Goal: Task Accomplishment & Management: Manage account settings

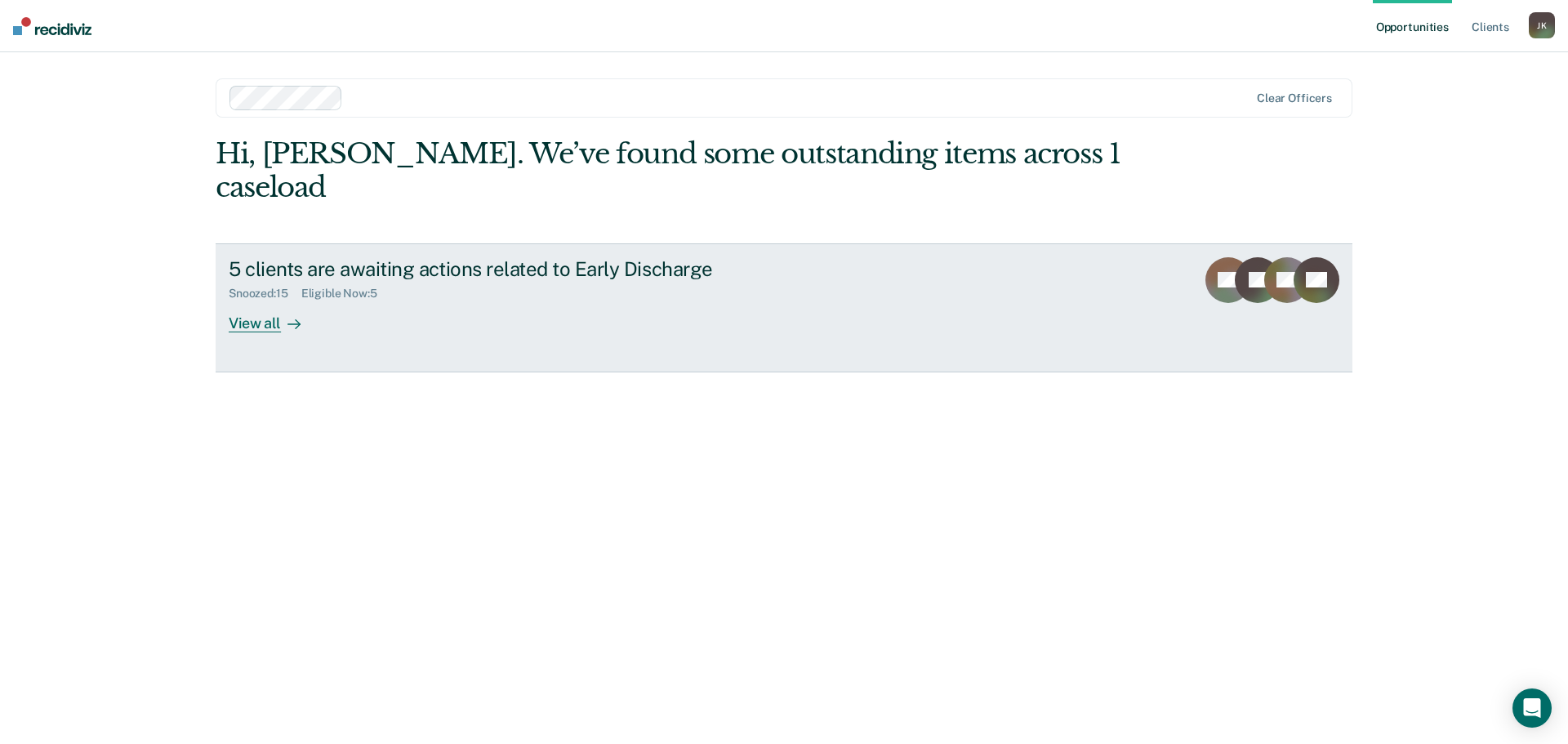
click at [255, 301] on div "View all" at bounding box center [274, 317] width 91 height 32
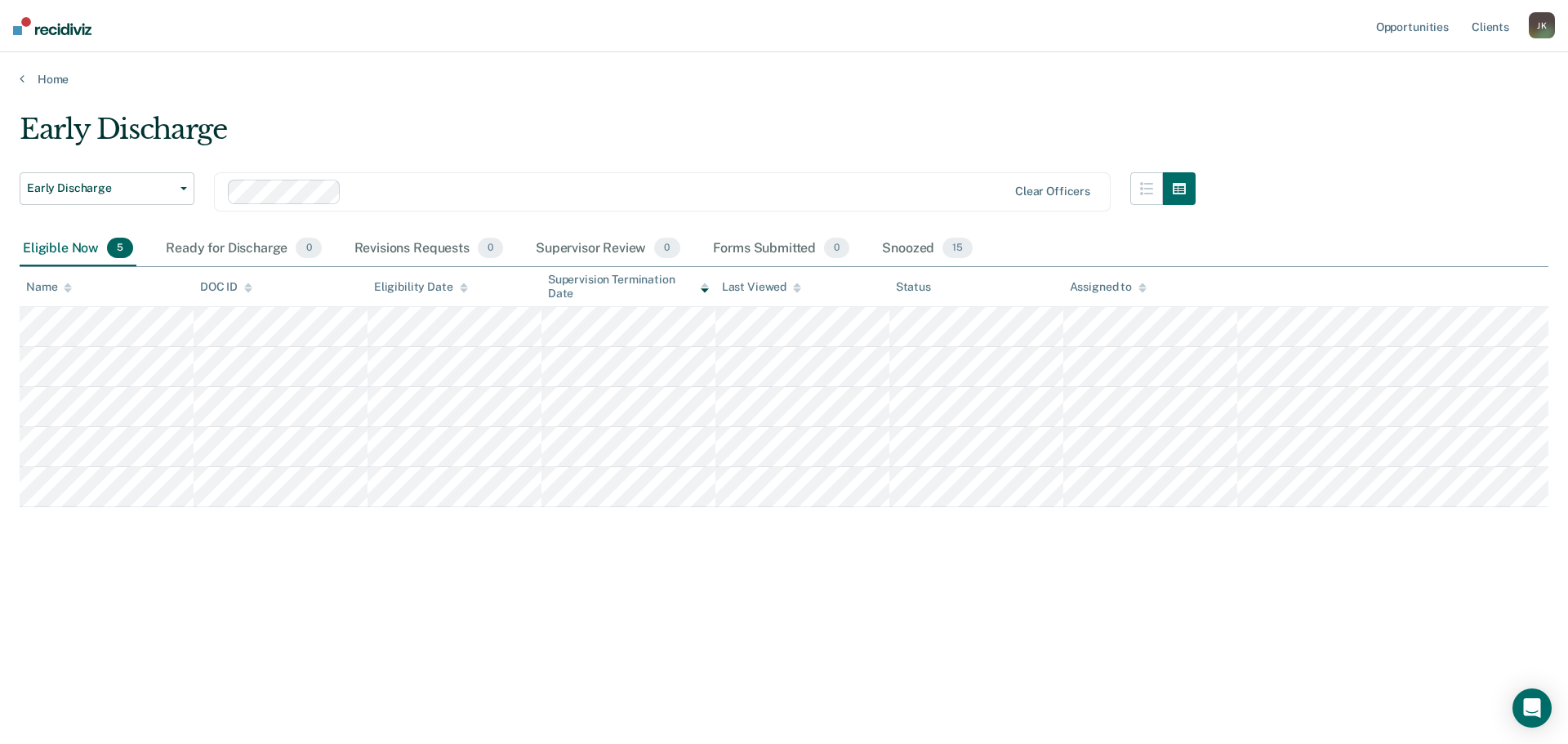
click at [71, 246] on div "Eligible Now 5" at bounding box center [78, 250] width 117 height 36
click at [614, 246] on div "Supervisor Review 0" at bounding box center [607, 250] width 151 height 36
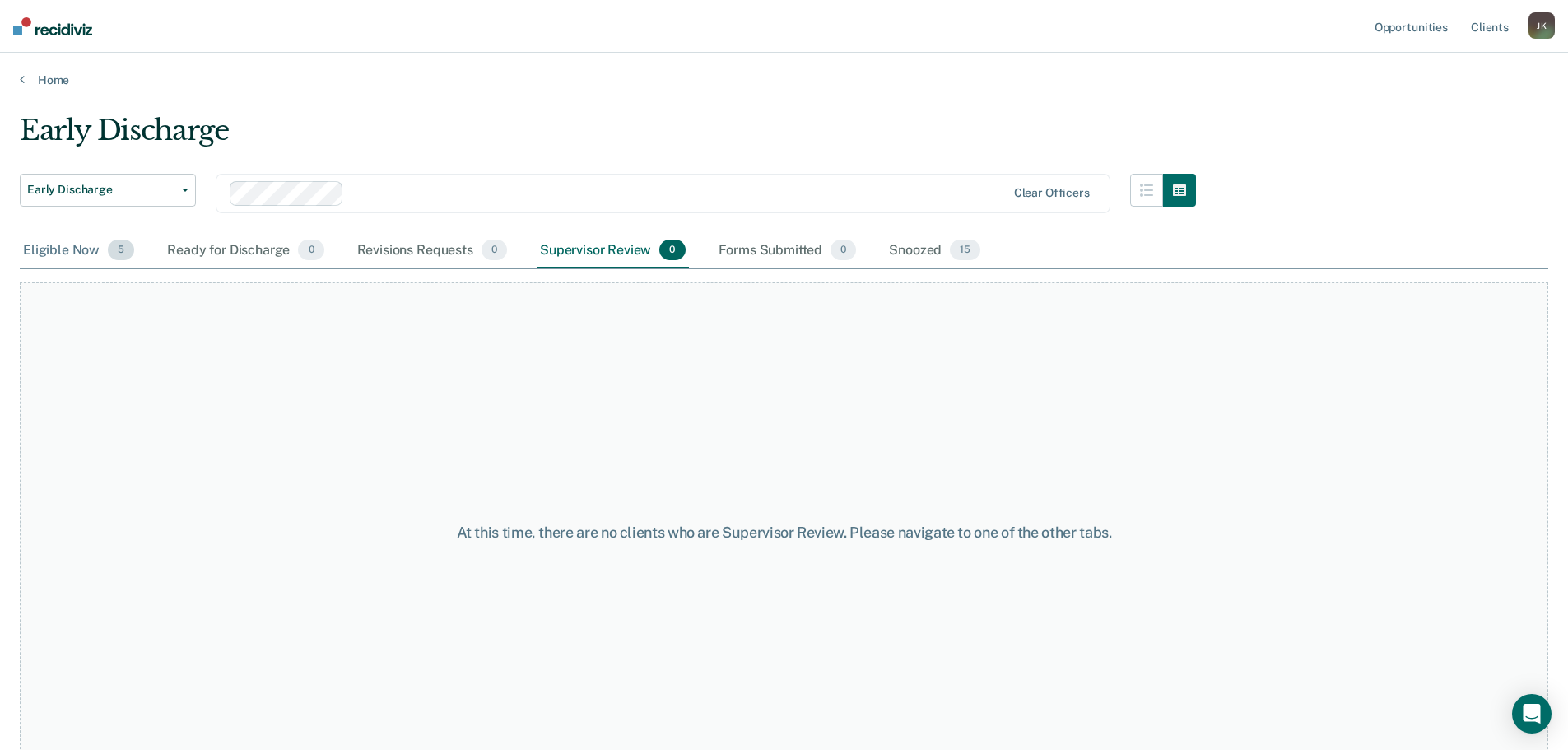
click at [53, 248] on div "Eligible Now 5" at bounding box center [78, 252] width 118 height 36
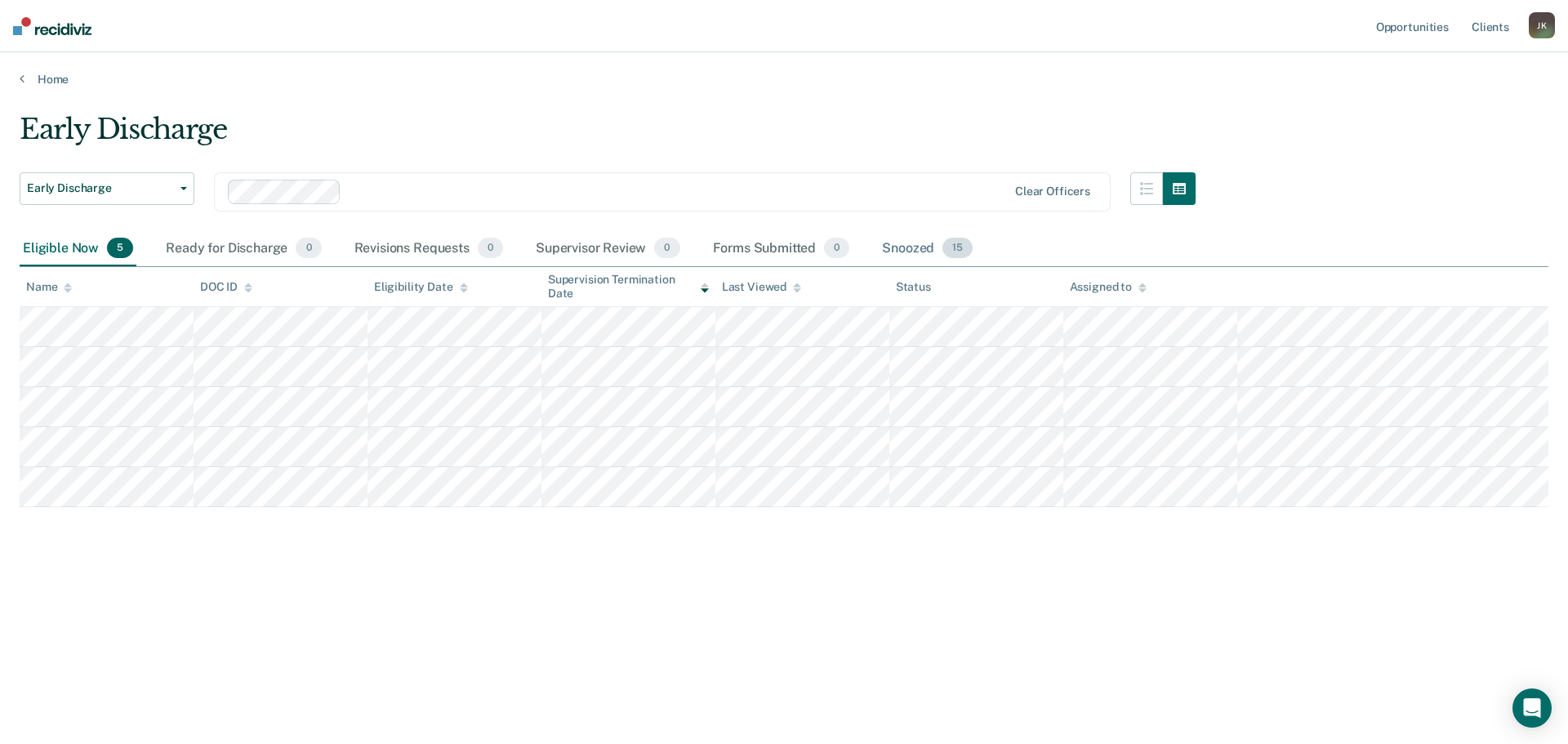
click at [887, 239] on div "Snoozed 15" at bounding box center [927, 250] width 97 height 36
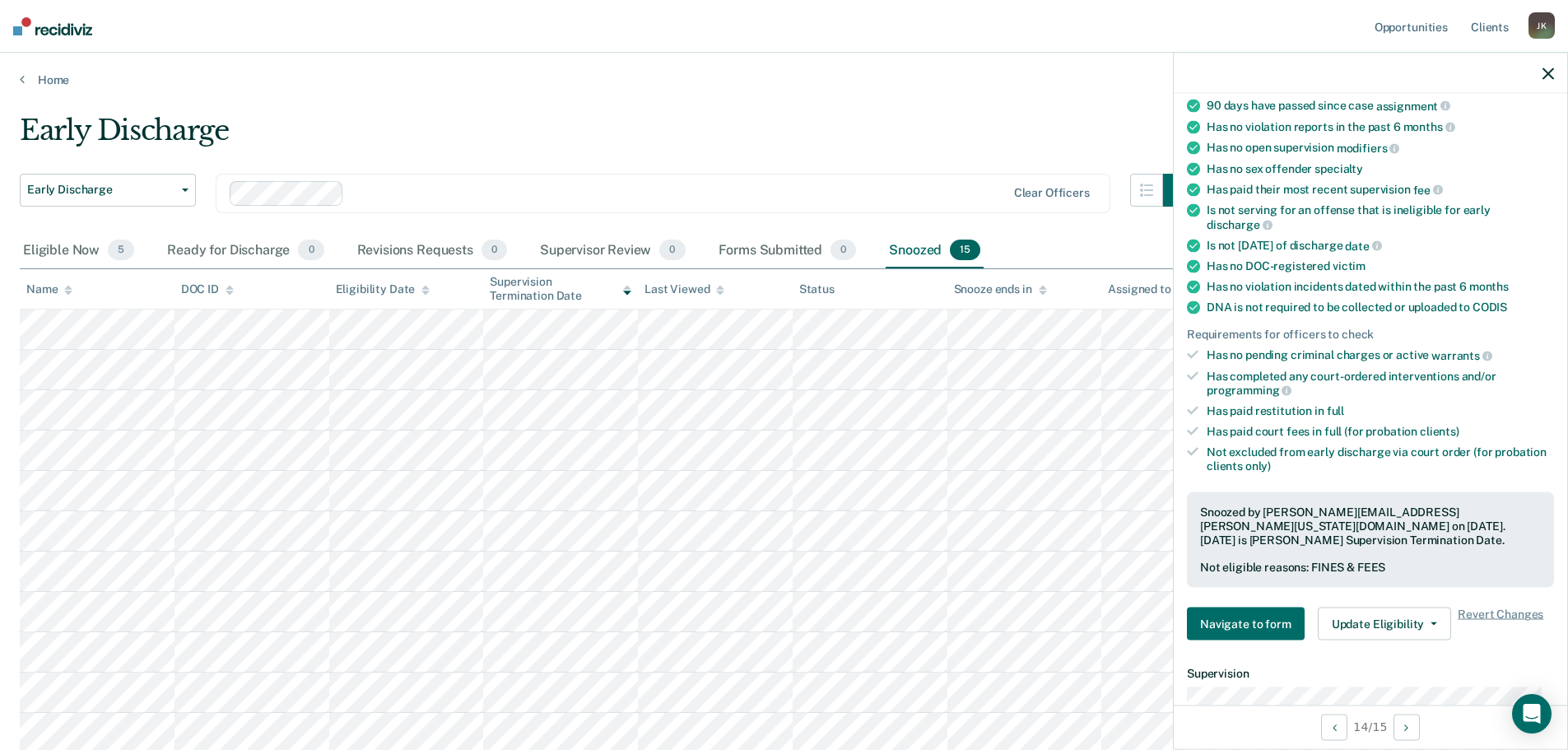
scroll to position [165, 0]
click at [1373, 615] on button "Update Eligibility" at bounding box center [1383, 623] width 133 height 33
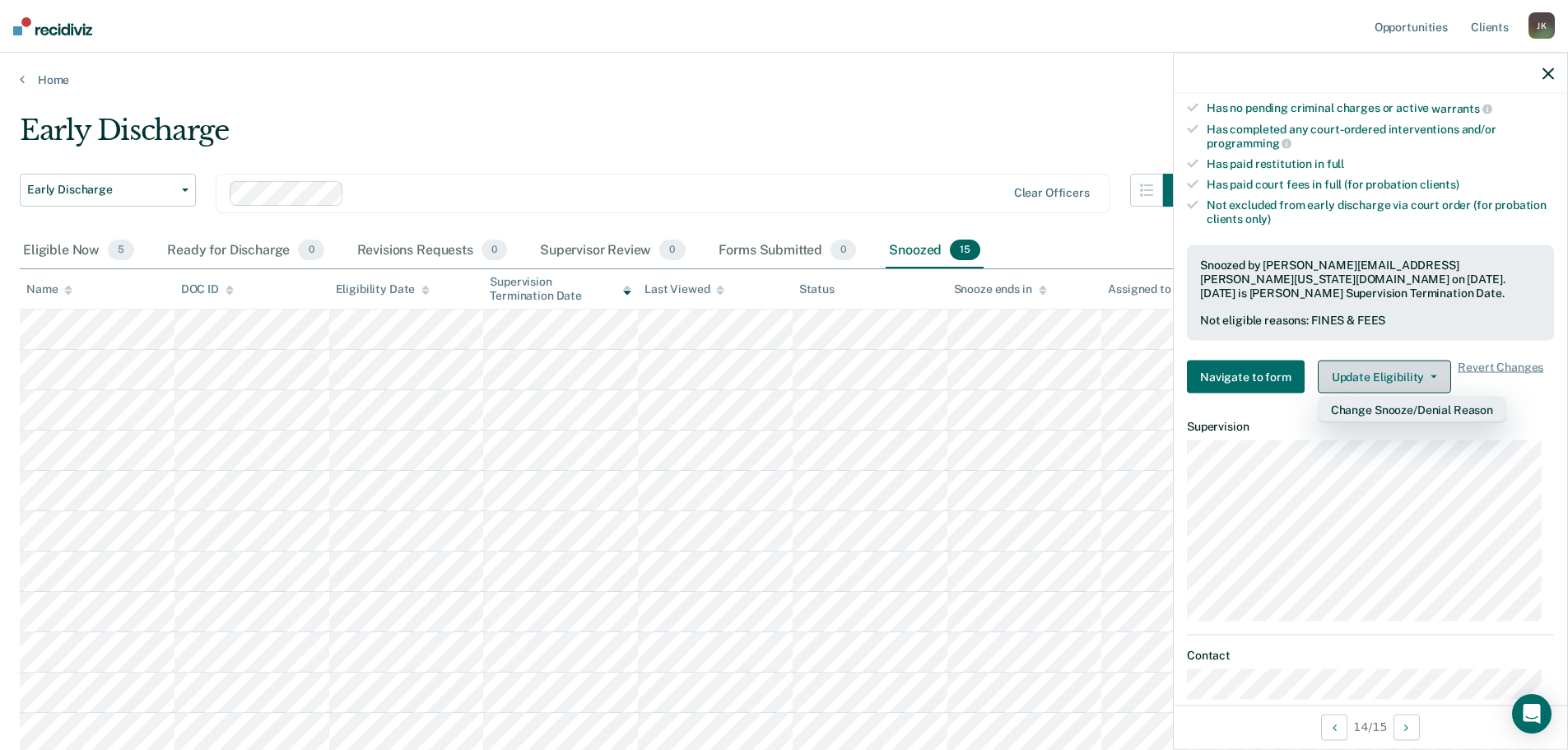
scroll to position [411, 0]
click at [1394, 362] on button "Update Eligibility" at bounding box center [1383, 376] width 133 height 33
click at [1379, 370] on button "Update Eligibility" at bounding box center [1383, 376] width 133 height 33
click at [1434, 401] on button "Change Snooze/Denial Reason" at bounding box center [1411, 409] width 188 height 27
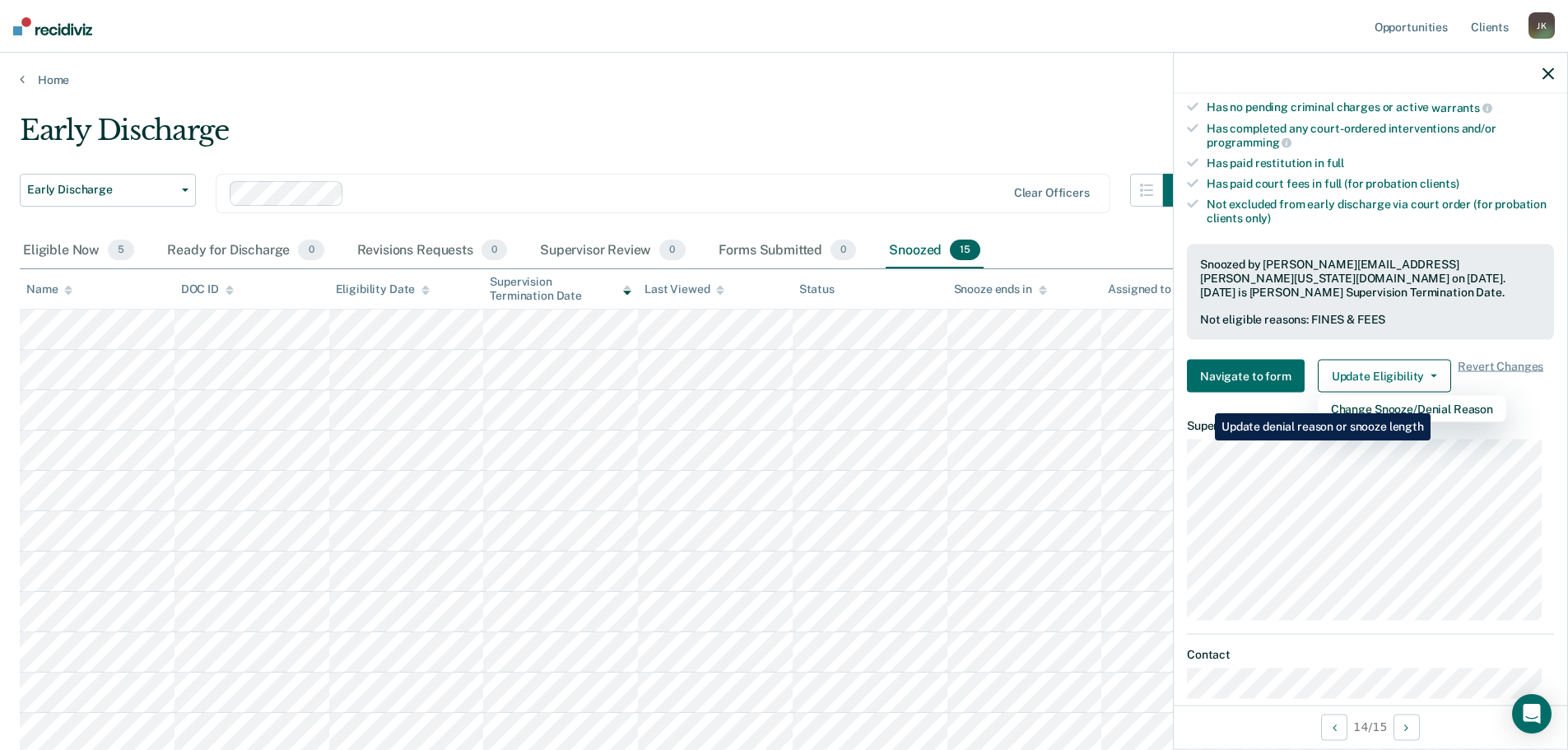
scroll to position [76, 0]
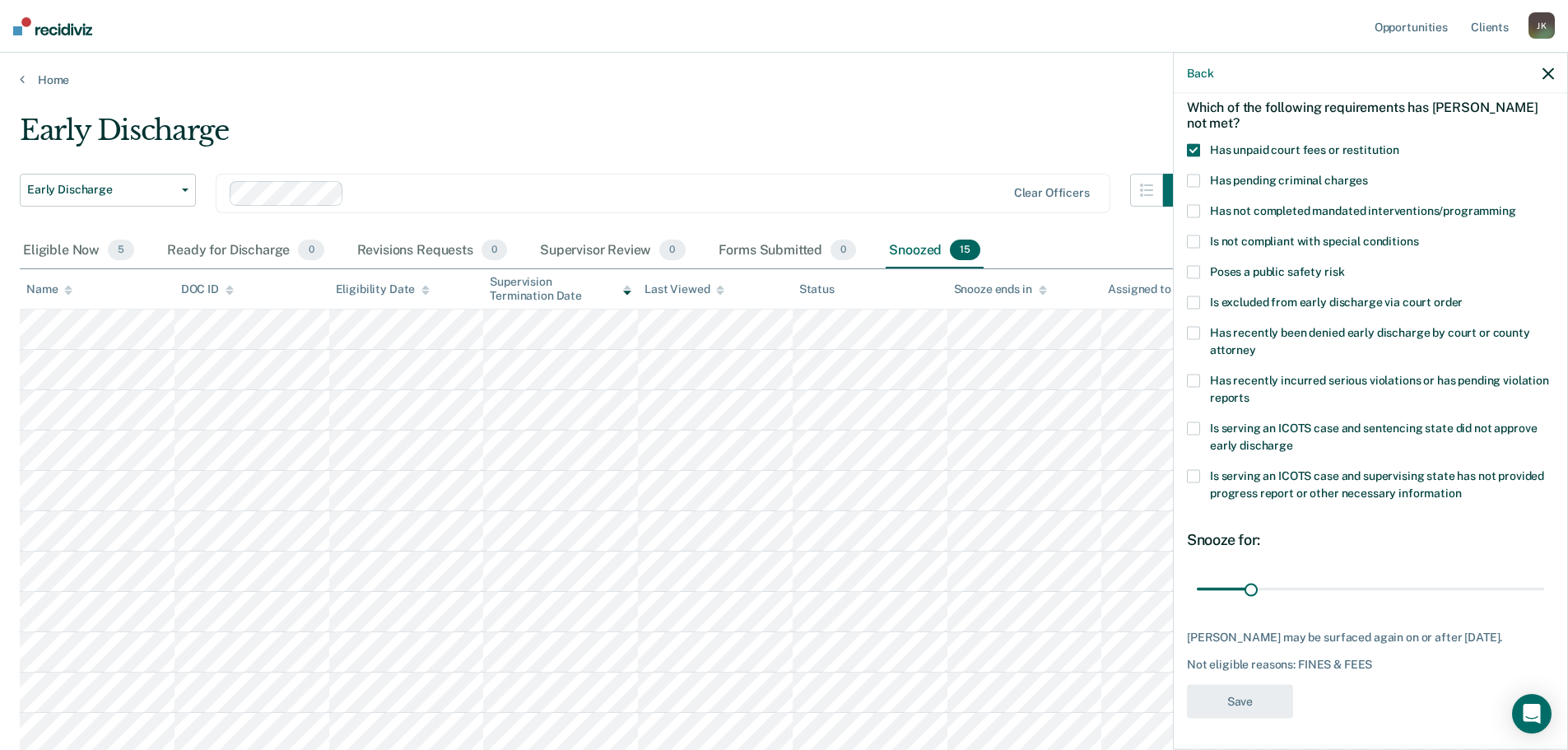
click at [1199, 154] on span at bounding box center [1193, 150] width 13 height 13
click at [1400, 143] on input "Has unpaid court fees or restitution" at bounding box center [1400, 143] width 0 height 0
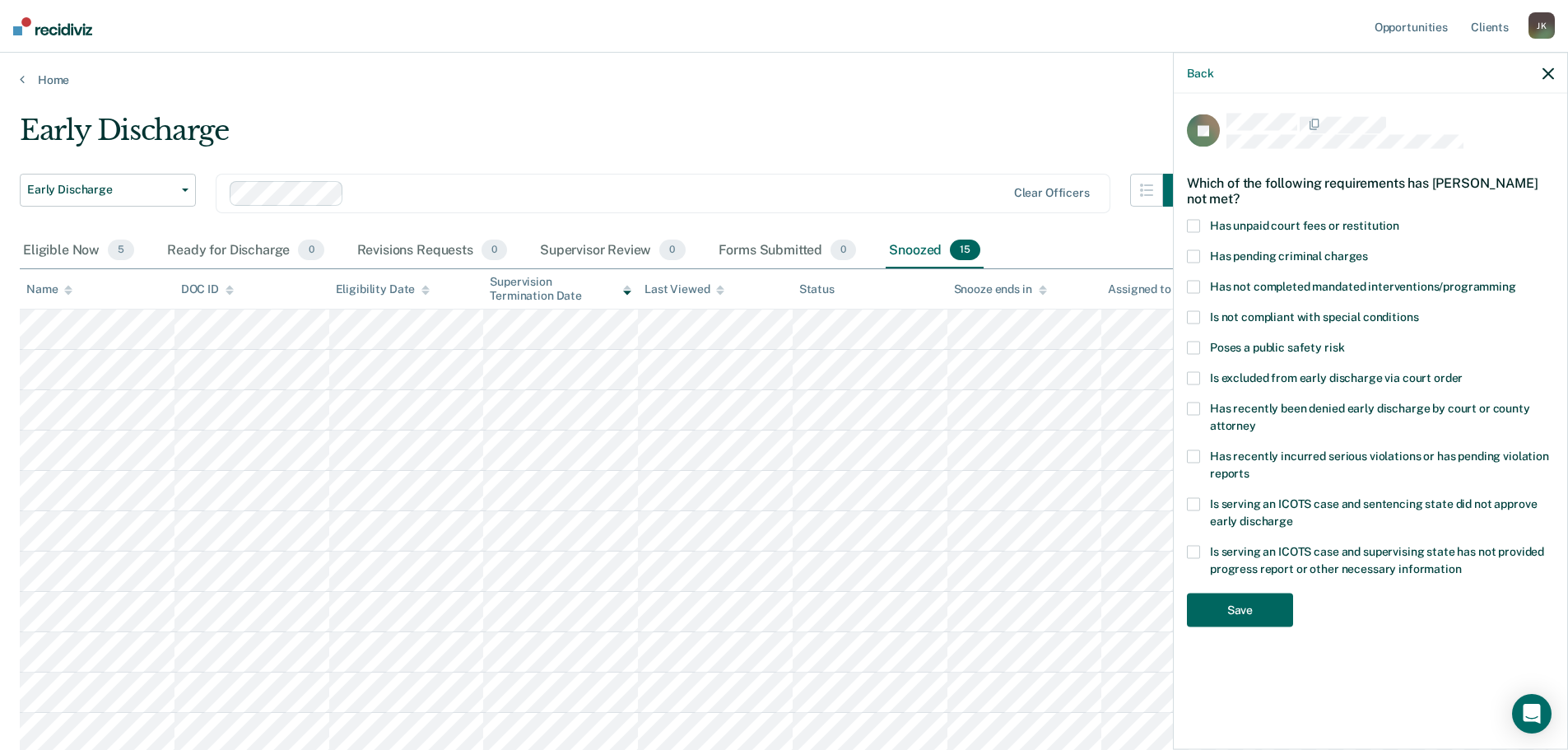
click at [1274, 593] on button "Save" at bounding box center [1239, 609] width 106 height 33
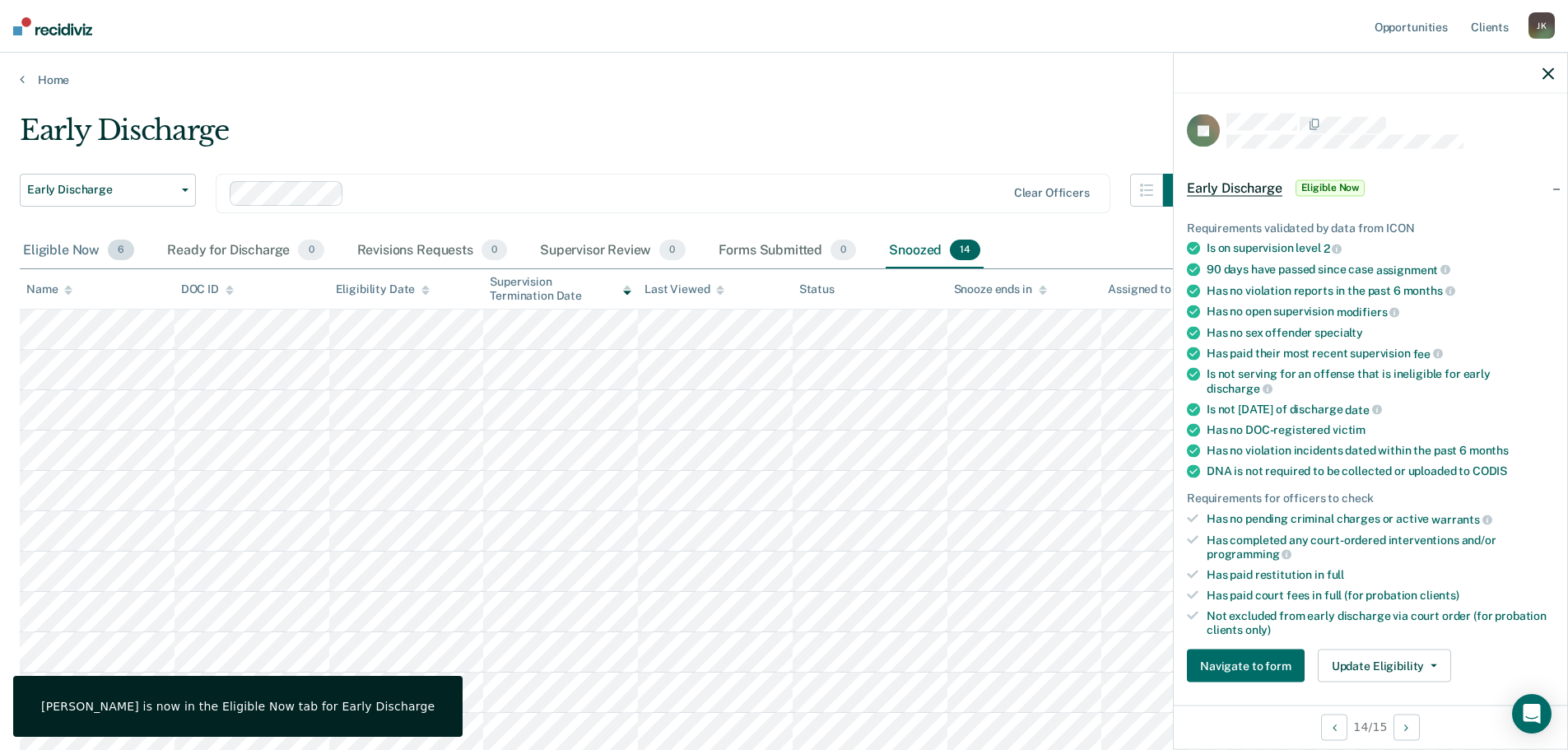
click at [64, 247] on div "Eligible Now 6" at bounding box center [78, 252] width 118 height 36
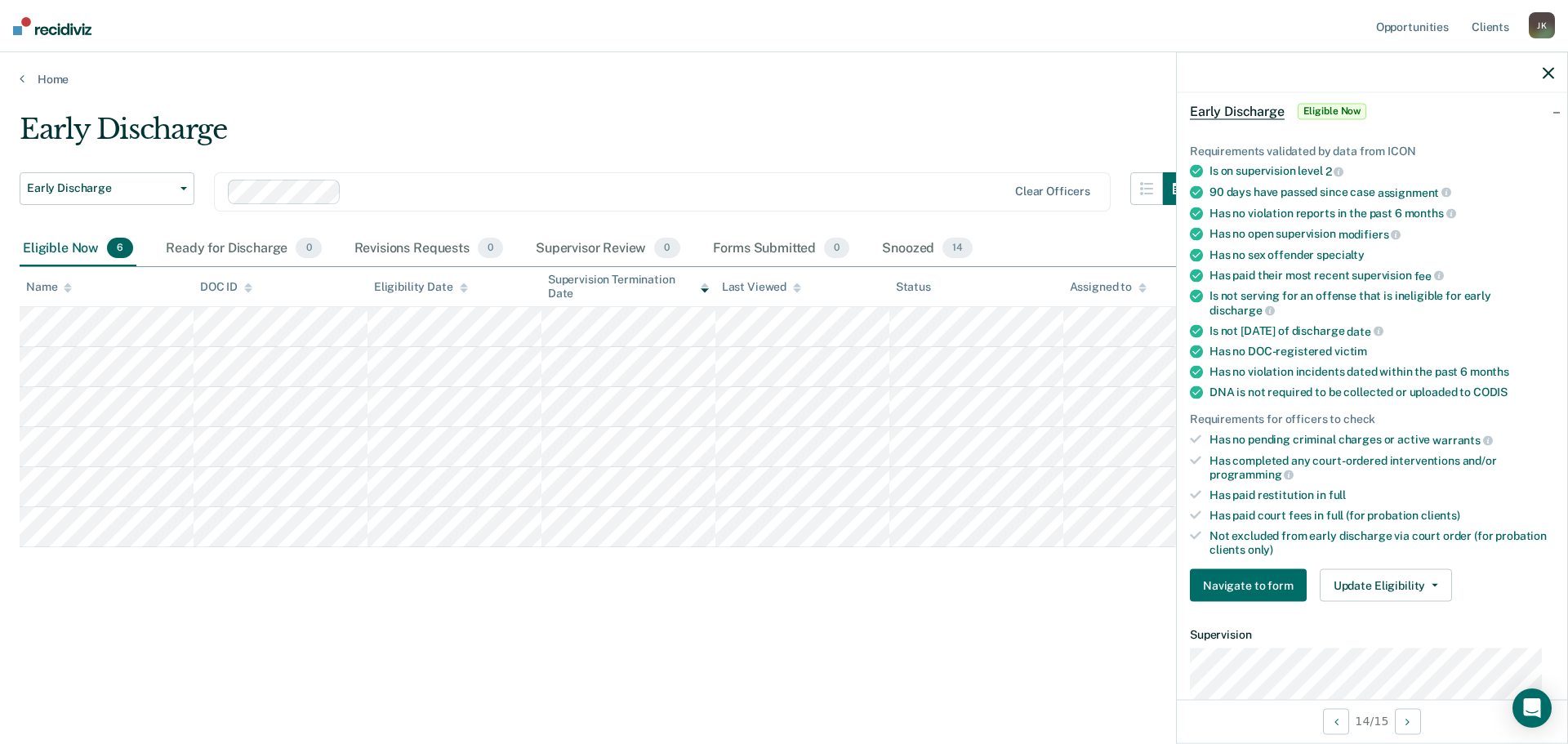
scroll to position [163, 0]
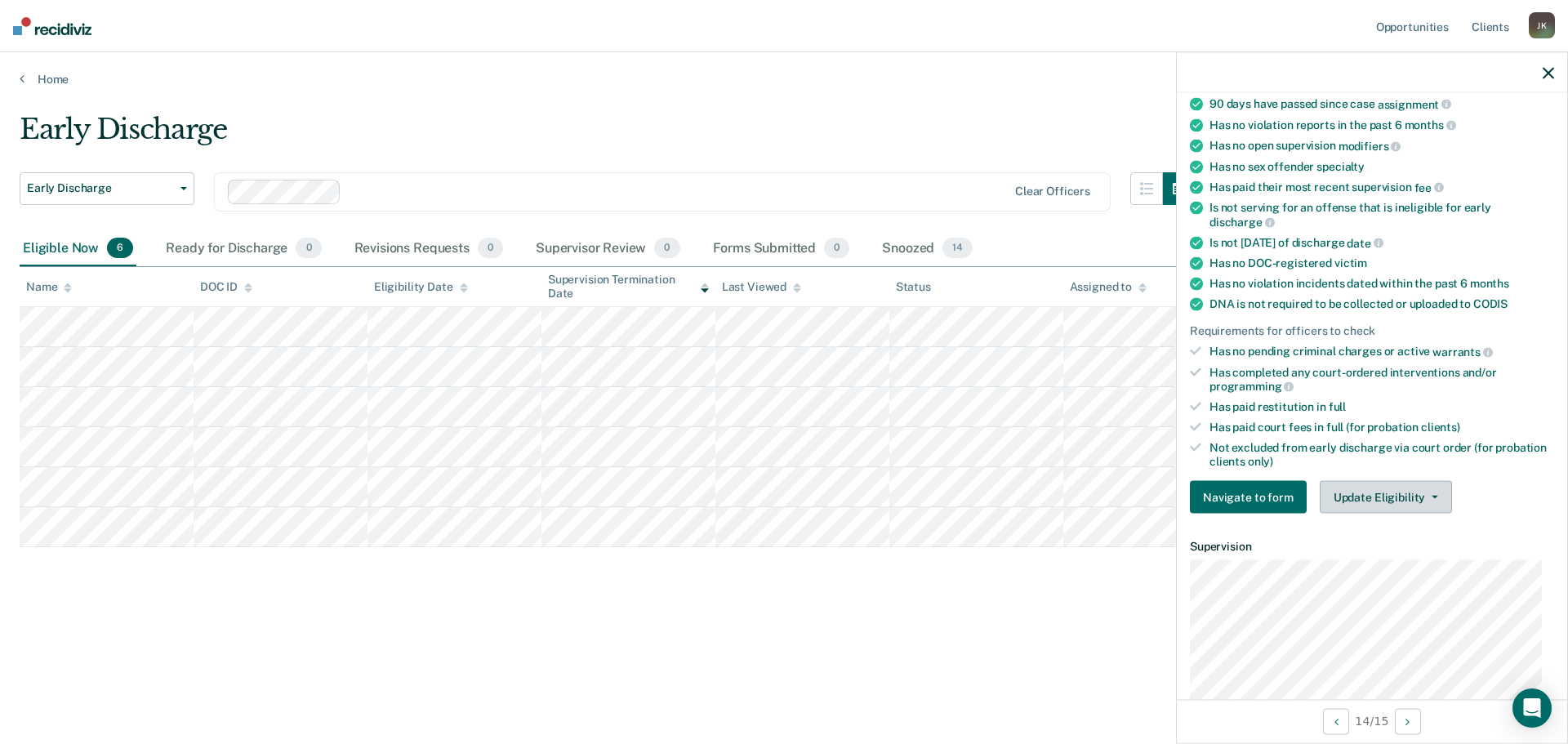
click at [1367, 487] on button "Update Eligibility" at bounding box center [1385, 497] width 132 height 32
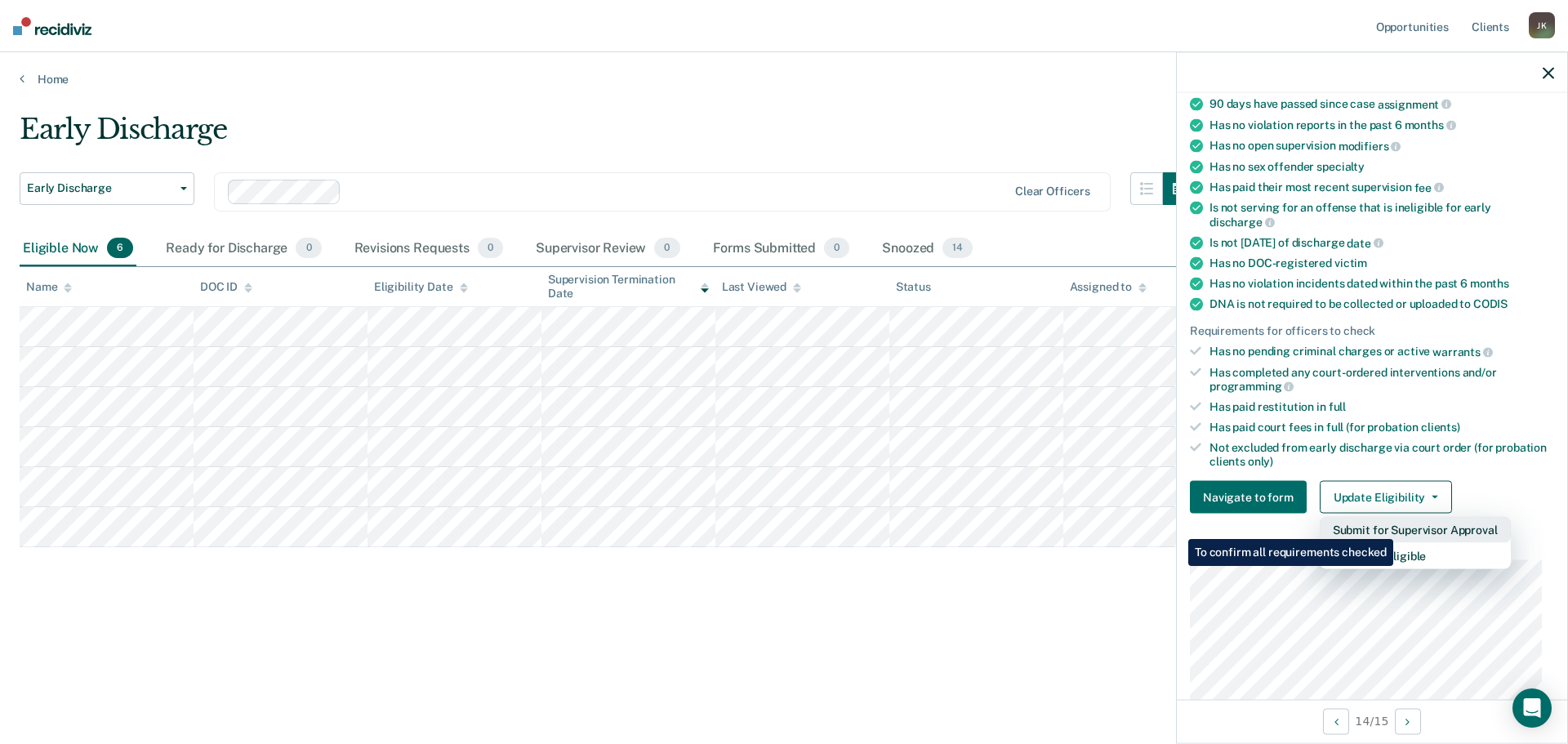
click at [1395, 527] on button "Submit for Supervisor Approval" at bounding box center [1414, 530] width 191 height 27
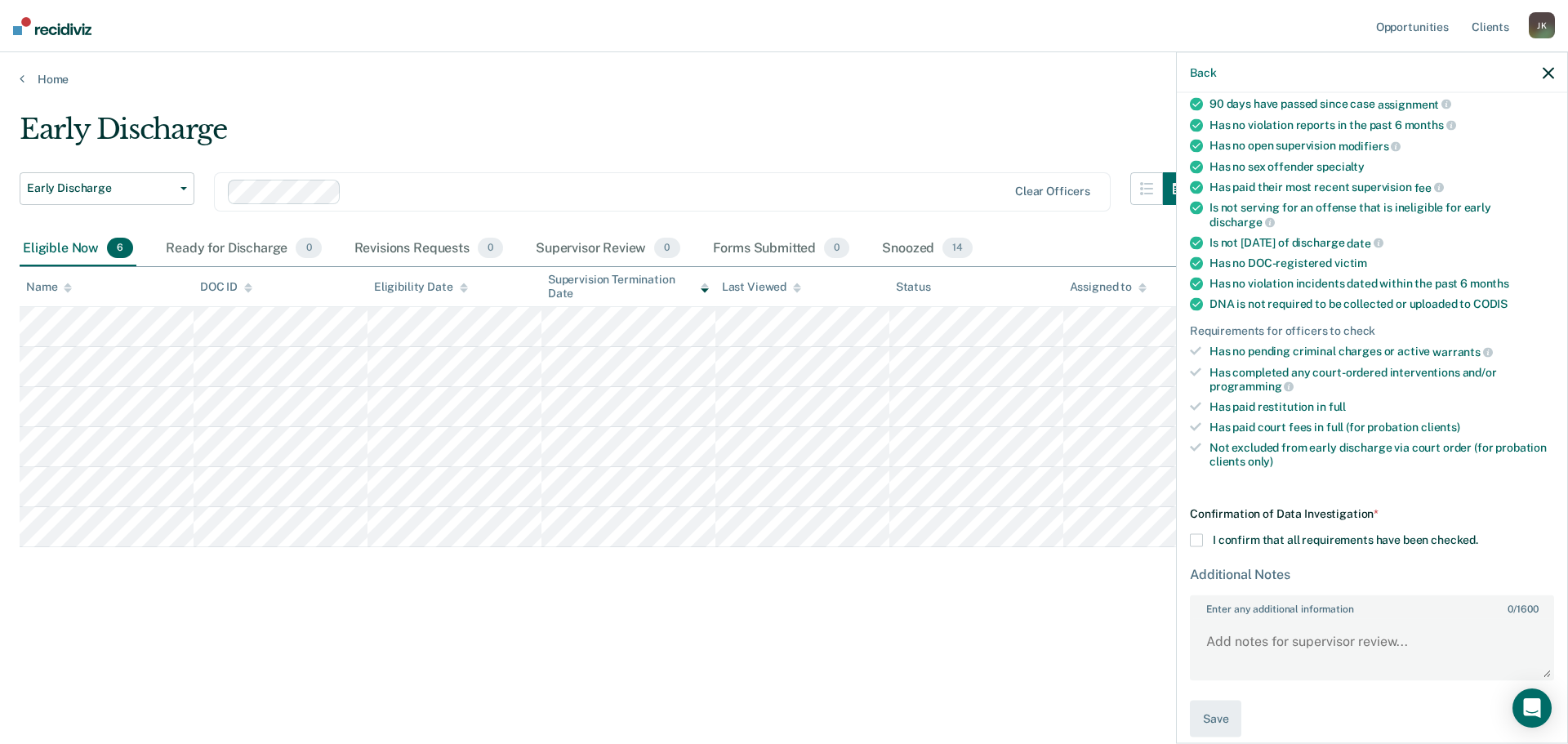
click at [1198, 538] on span at bounding box center [1196, 541] width 13 height 13
click at [1478, 534] on input "I confirm that all requirements have been checked." at bounding box center [1478, 534] width 0 height 0
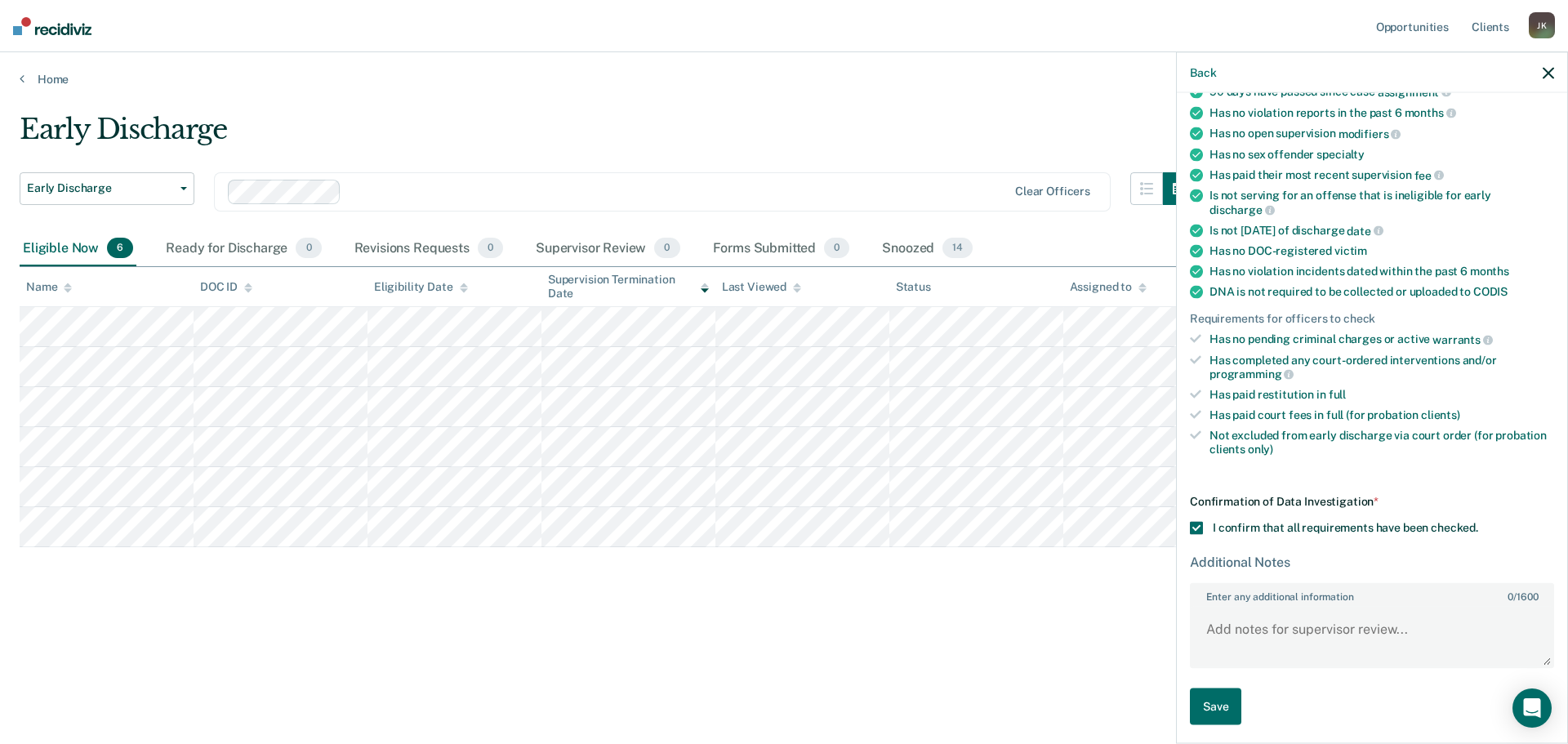
scroll to position [178, 0]
click at [1225, 698] on button "Save" at bounding box center [1215, 704] width 51 height 37
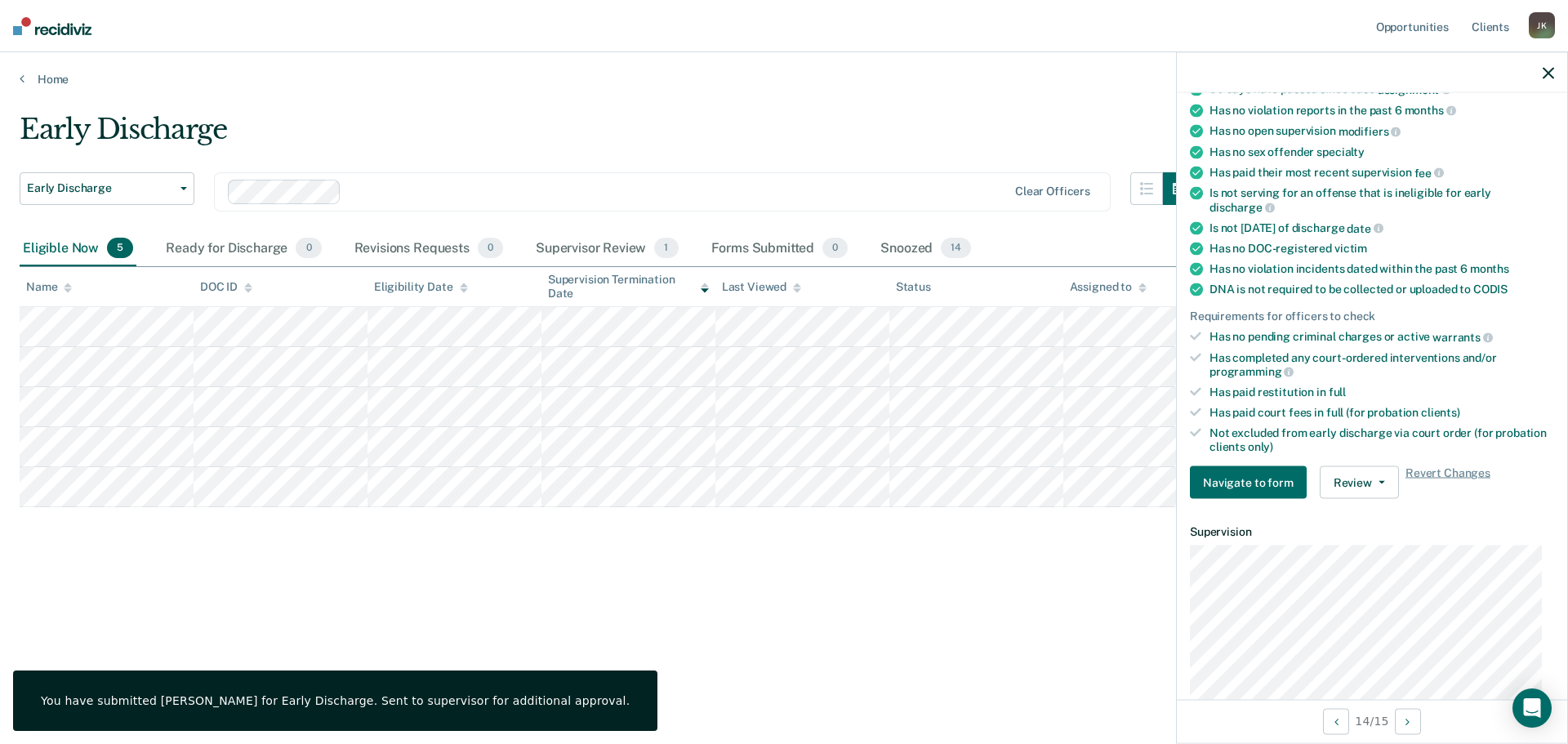
click at [1552, 72] on icon "button" at bounding box center [1548, 73] width 11 height 11
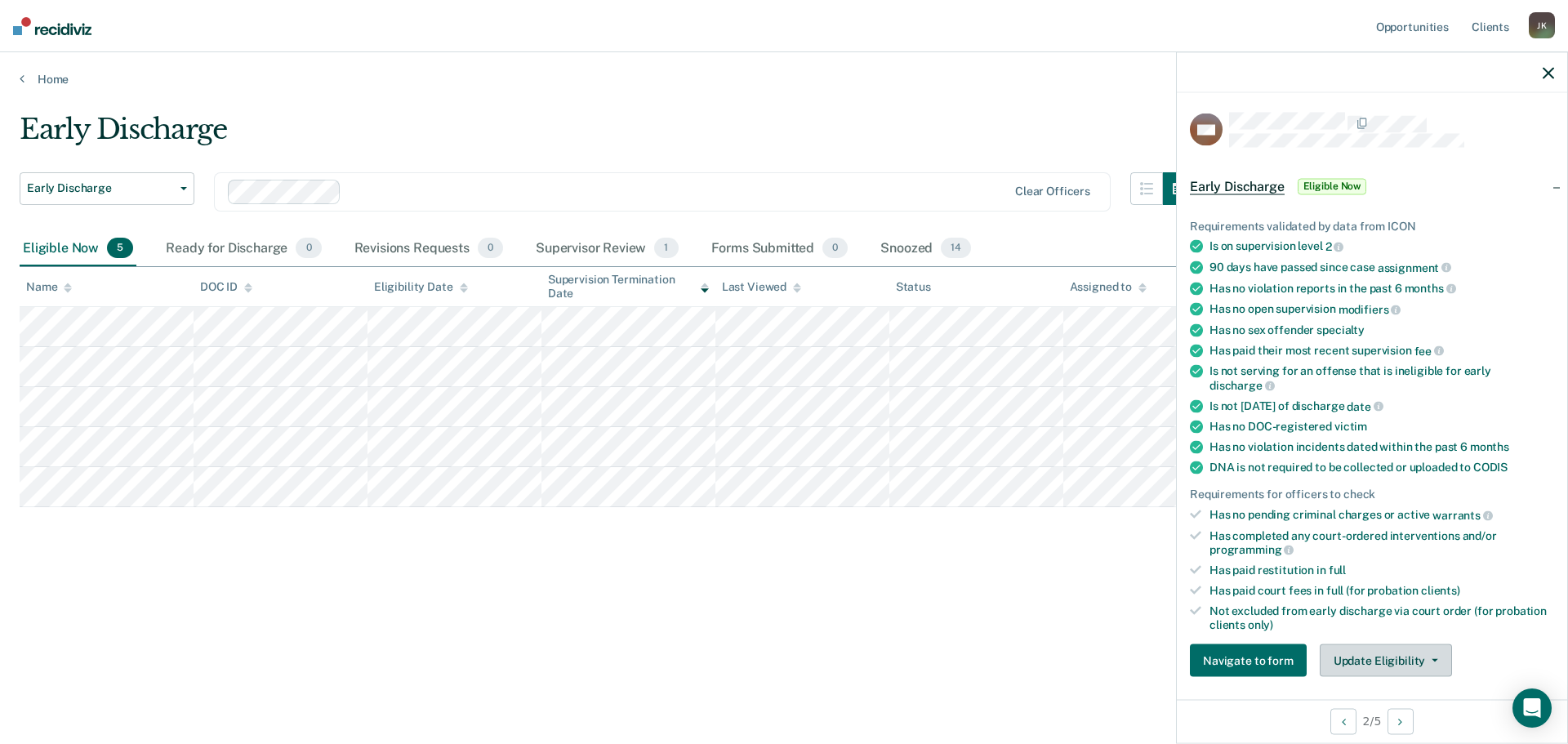
click at [1374, 655] on button "Update Eligibility" at bounding box center [1385, 660] width 132 height 32
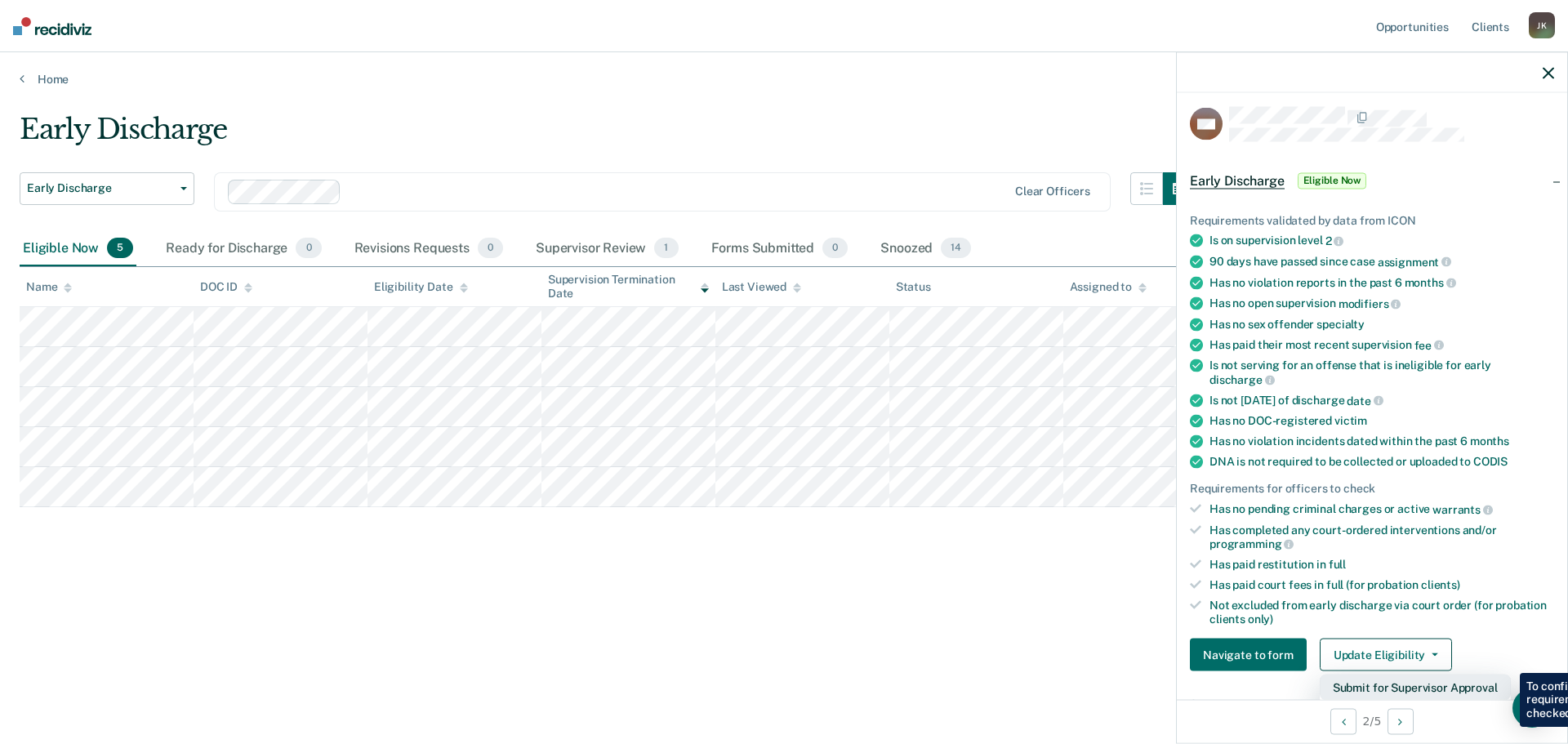
scroll to position [169, 0]
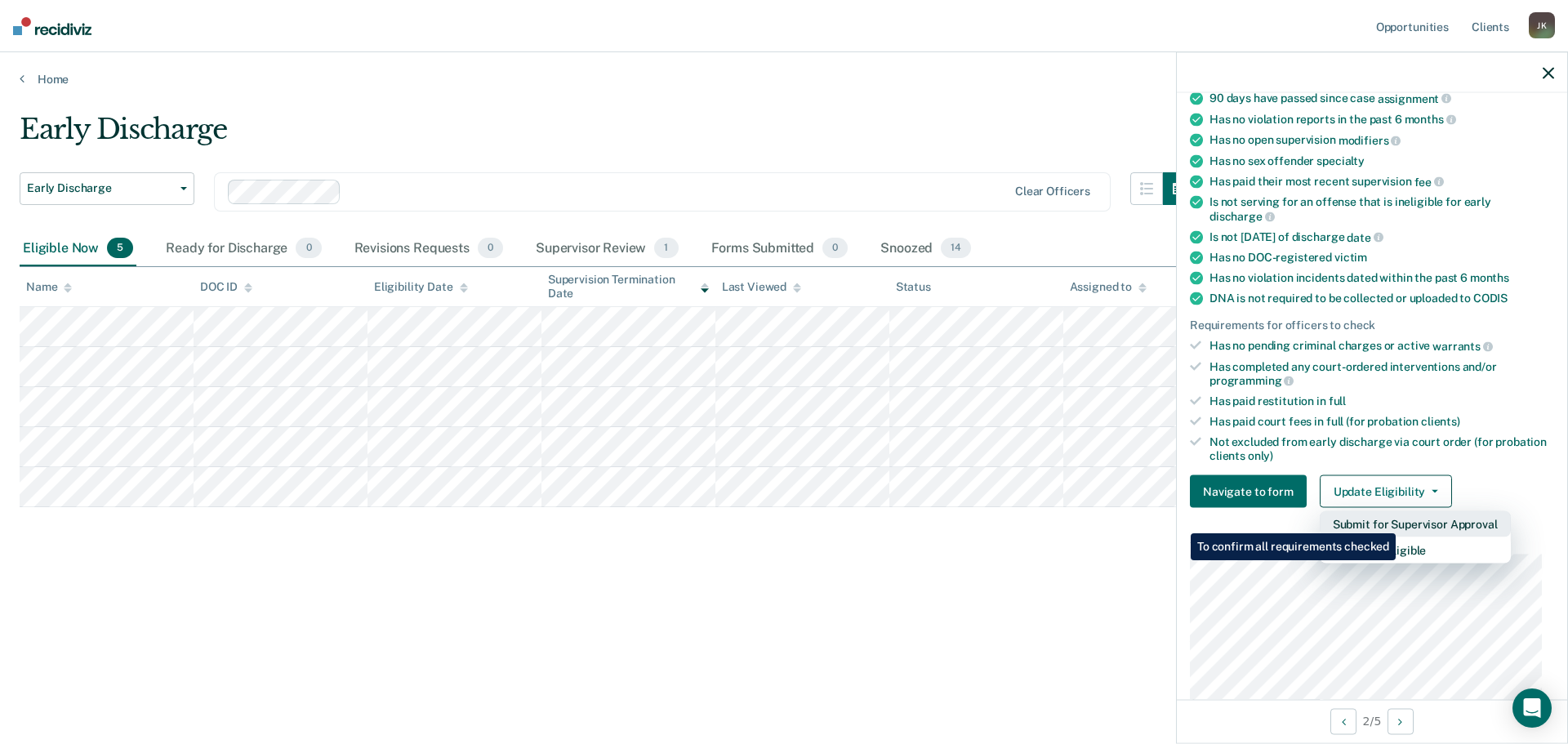
click at [1398, 521] on button "Submit for Supervisor Approval" at bounding box center [1414, 525] width 191 height 27
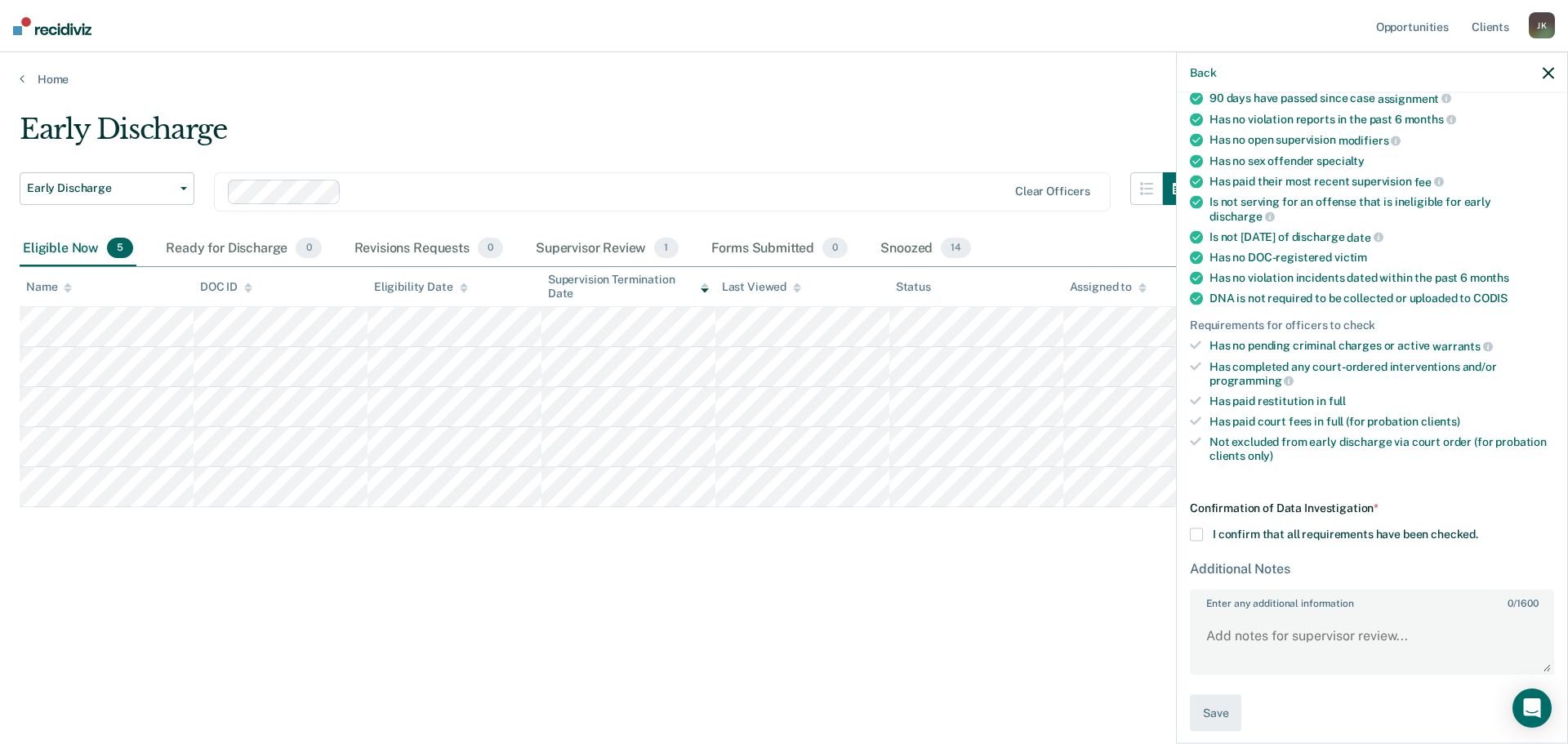
click at [1200, 529] on span at bounding box center [1196, 535] width 13 height 13
click at [1478, 529] on input "I confirm that all requirements have been checked." at bounding box center [1478, 529] width 0 height 0
click at [1222, 710] on button "Save" at bounding box center [1215, 714] width 51 height 37
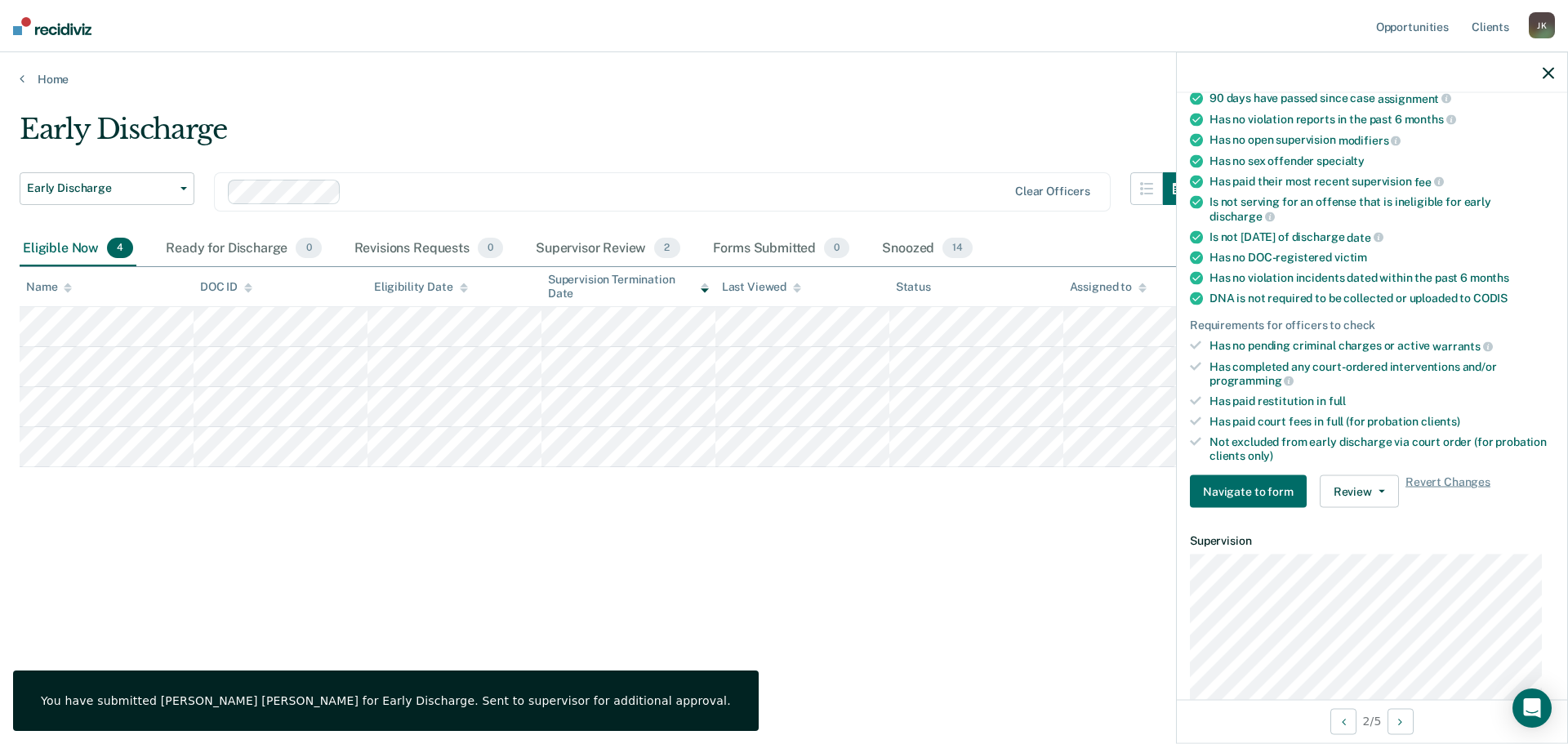
click at [1554, 75] on div at bounding box center [1373, 72] width 391 height 41
click at [1545, 74] on icon "button" at bounding box center [1548, 73] width 11 height 11
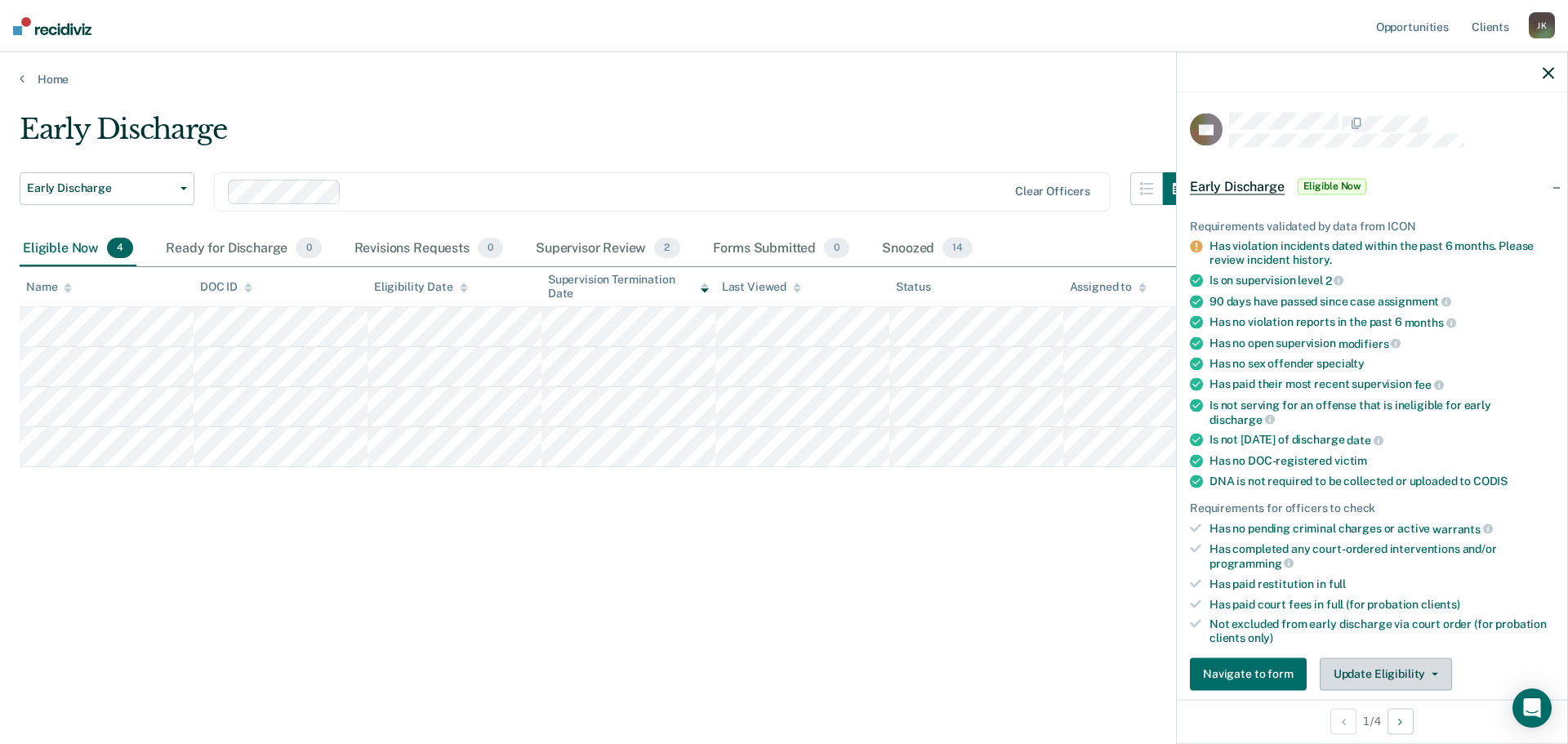
click at [1370, 674] on button "Update Eligibility" at bounding box center [1385, 674] width 132 height 32
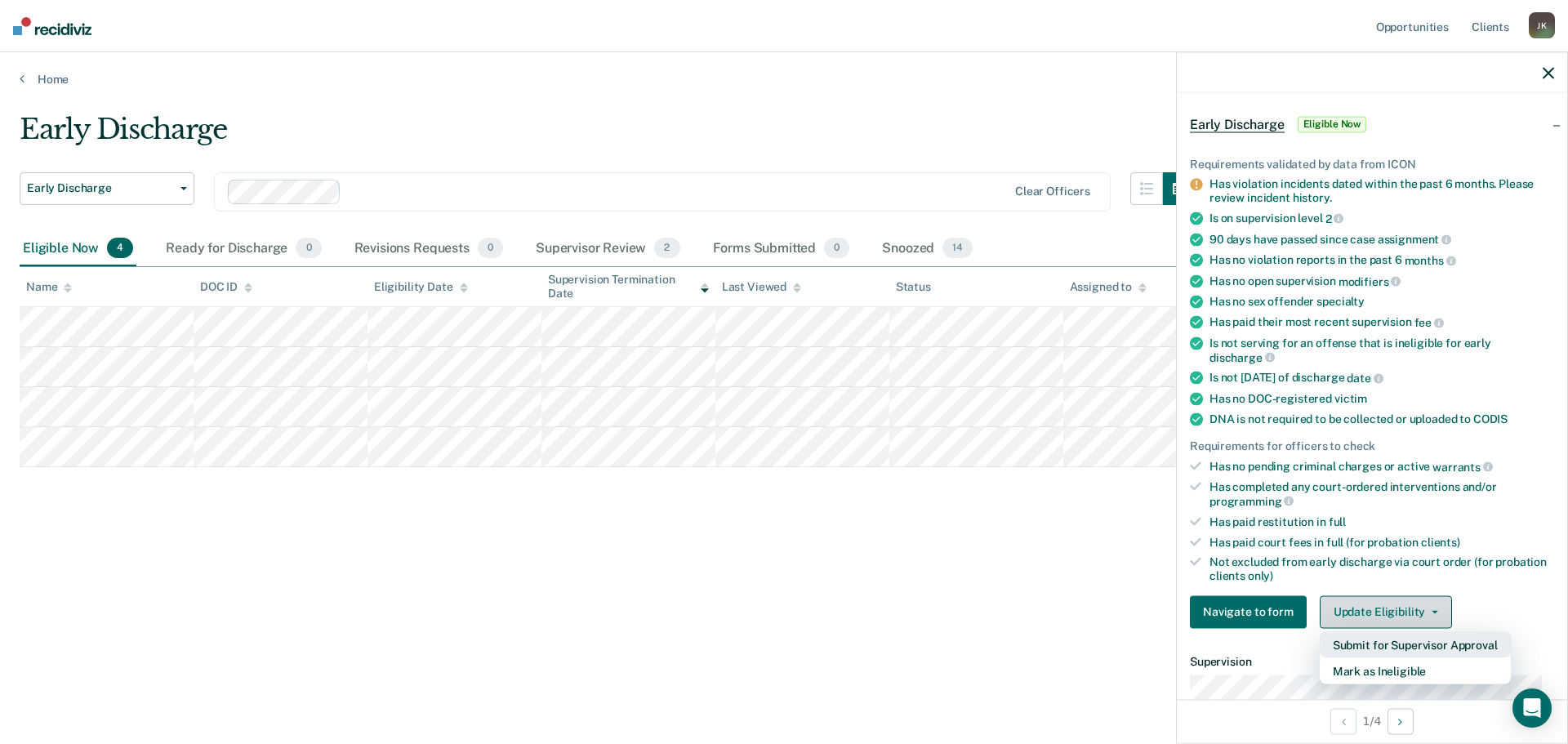
scroll to position [101, 0]
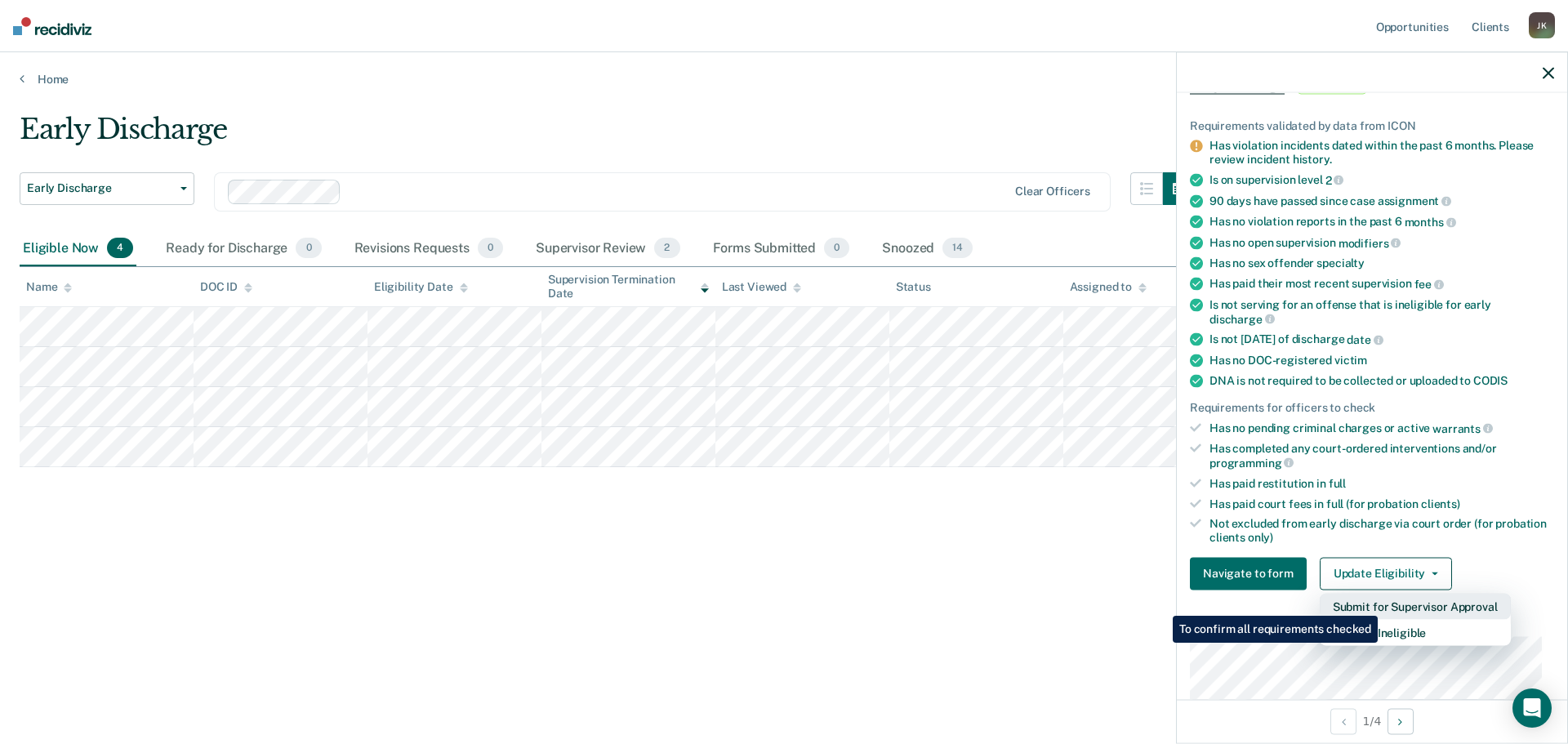
click at [1380, 604] on button "Submit for Supervisor Approval" at bounding box center [1414, 606] width 191 height 27
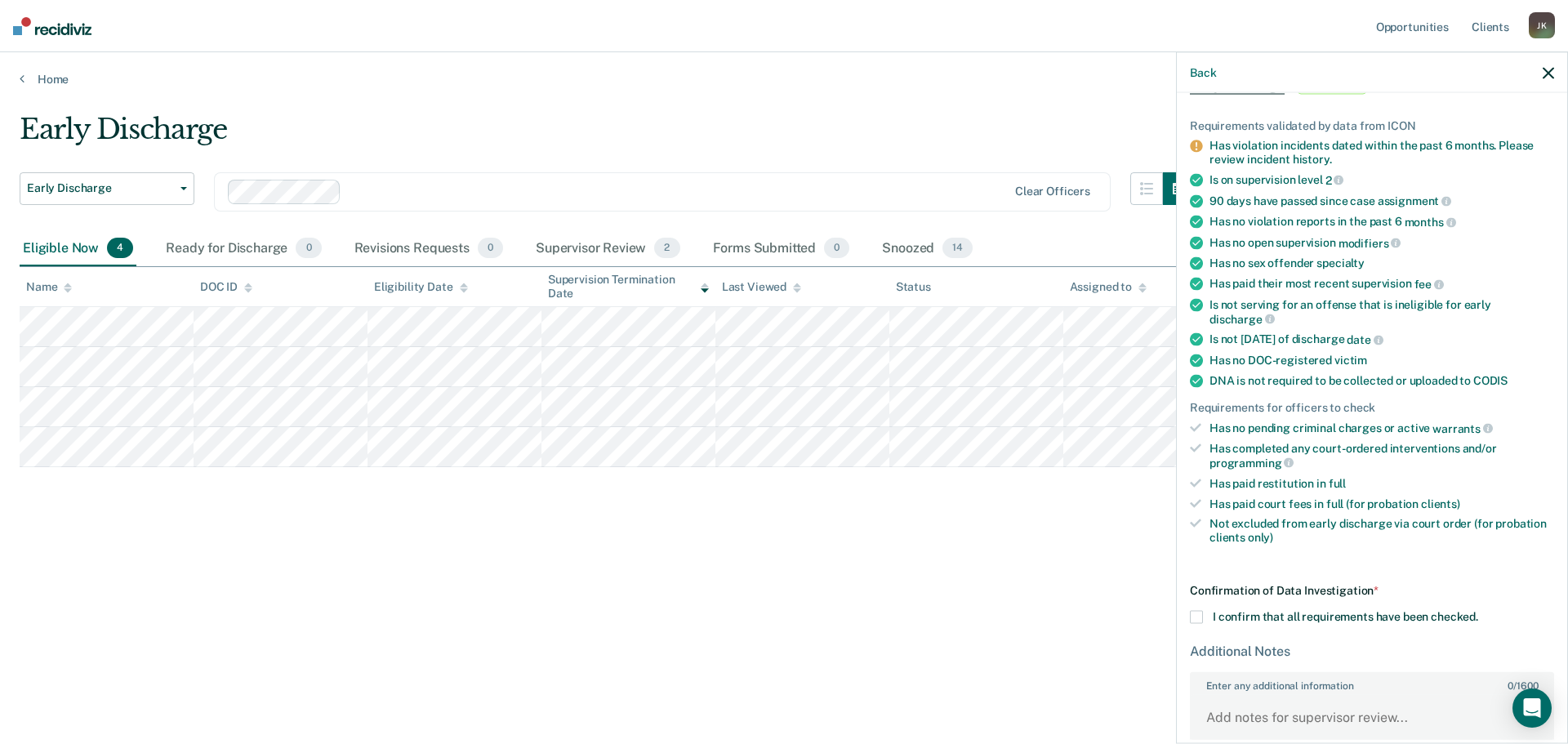
click at [1198, 616] on span at bounding box center [1196, 617] width 13 height 13
click at [1478, 610] on input "I confirm that all requirements have been checked." at bounding box center [1478, 610] width 0 height 0
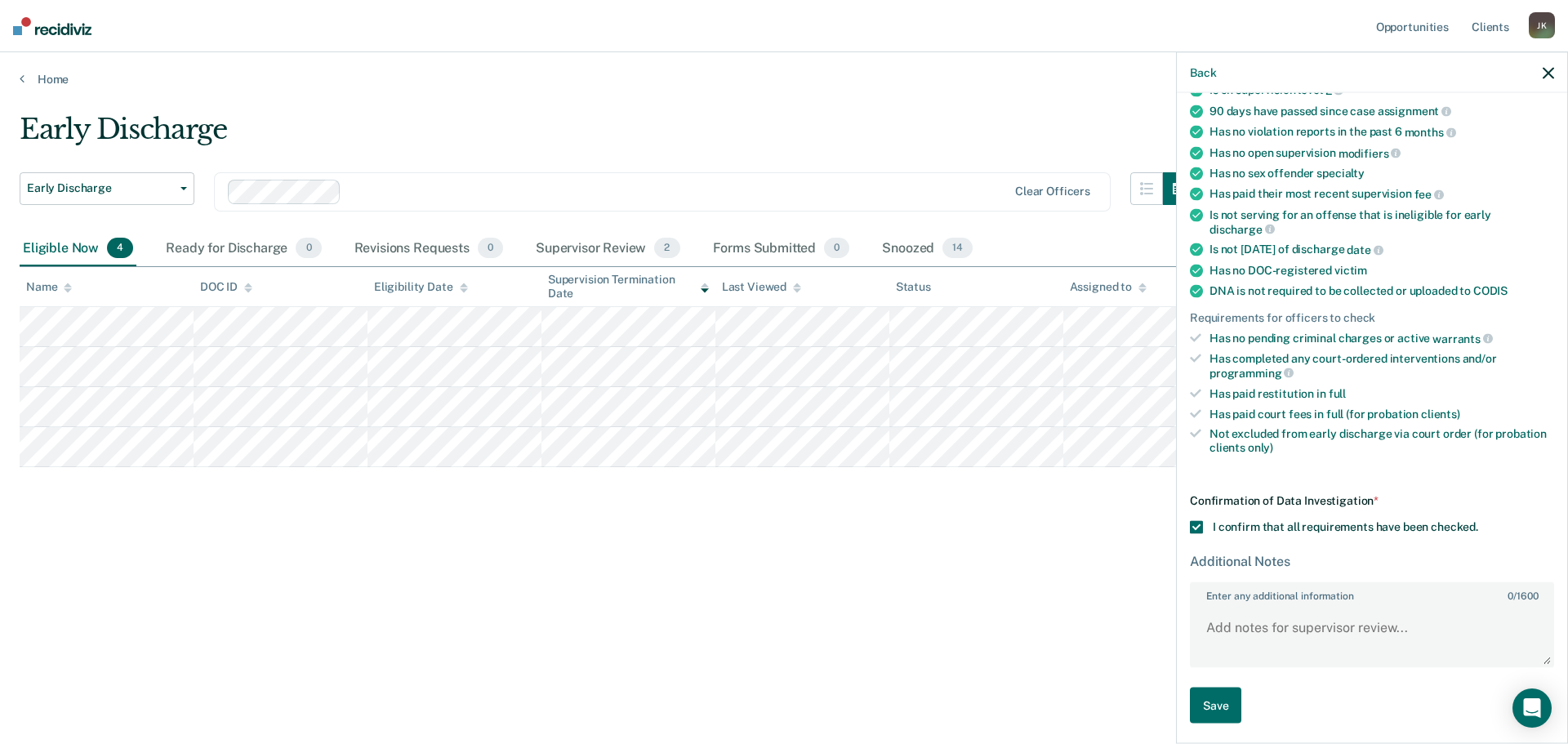
scroll to position [192, 0]
click at [1224, 694] on button "Save" at bounding box center [1215, 703] width 51 height 37
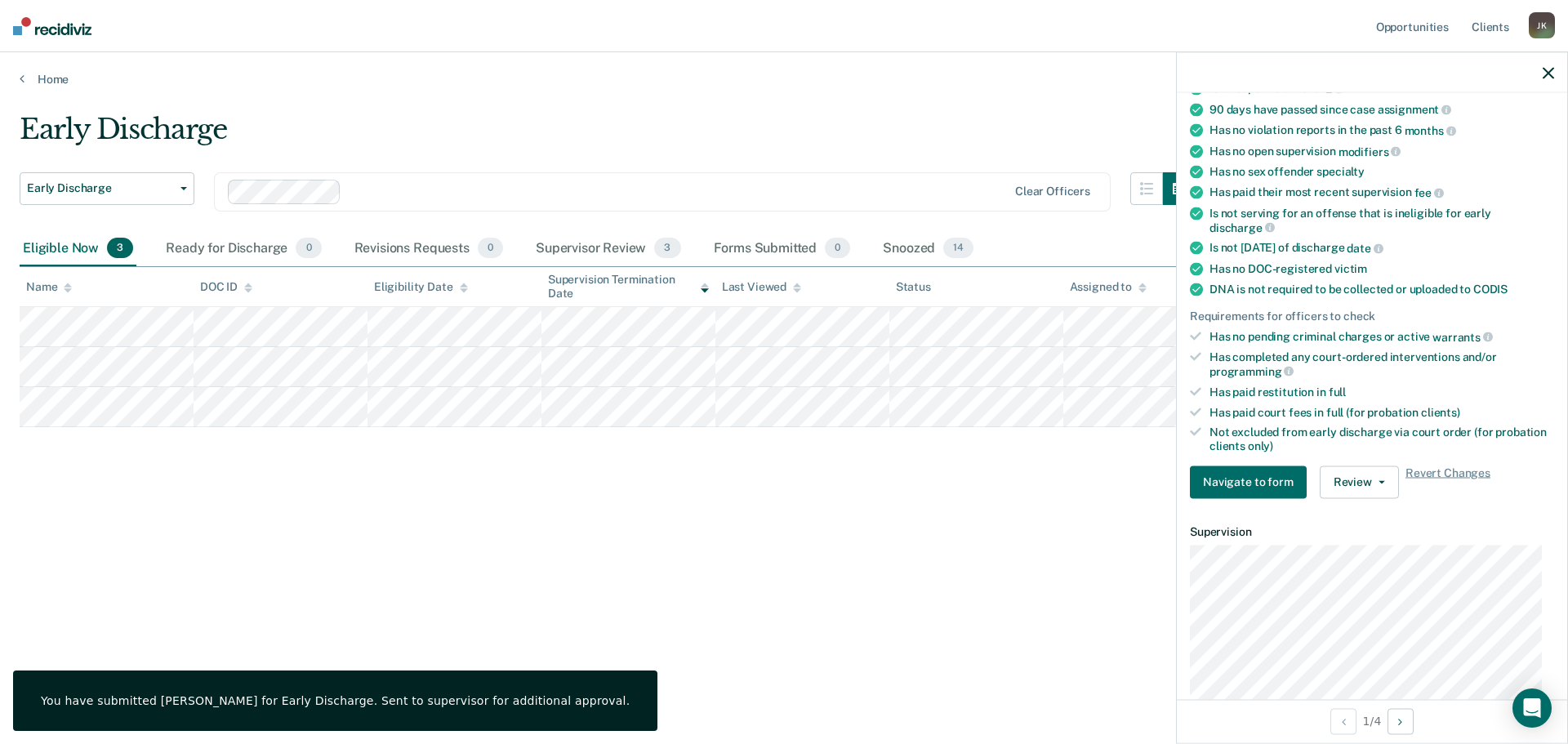
click at [1549, 70] on icon "button" at bounding box center [1548, 73] width 11 height 11
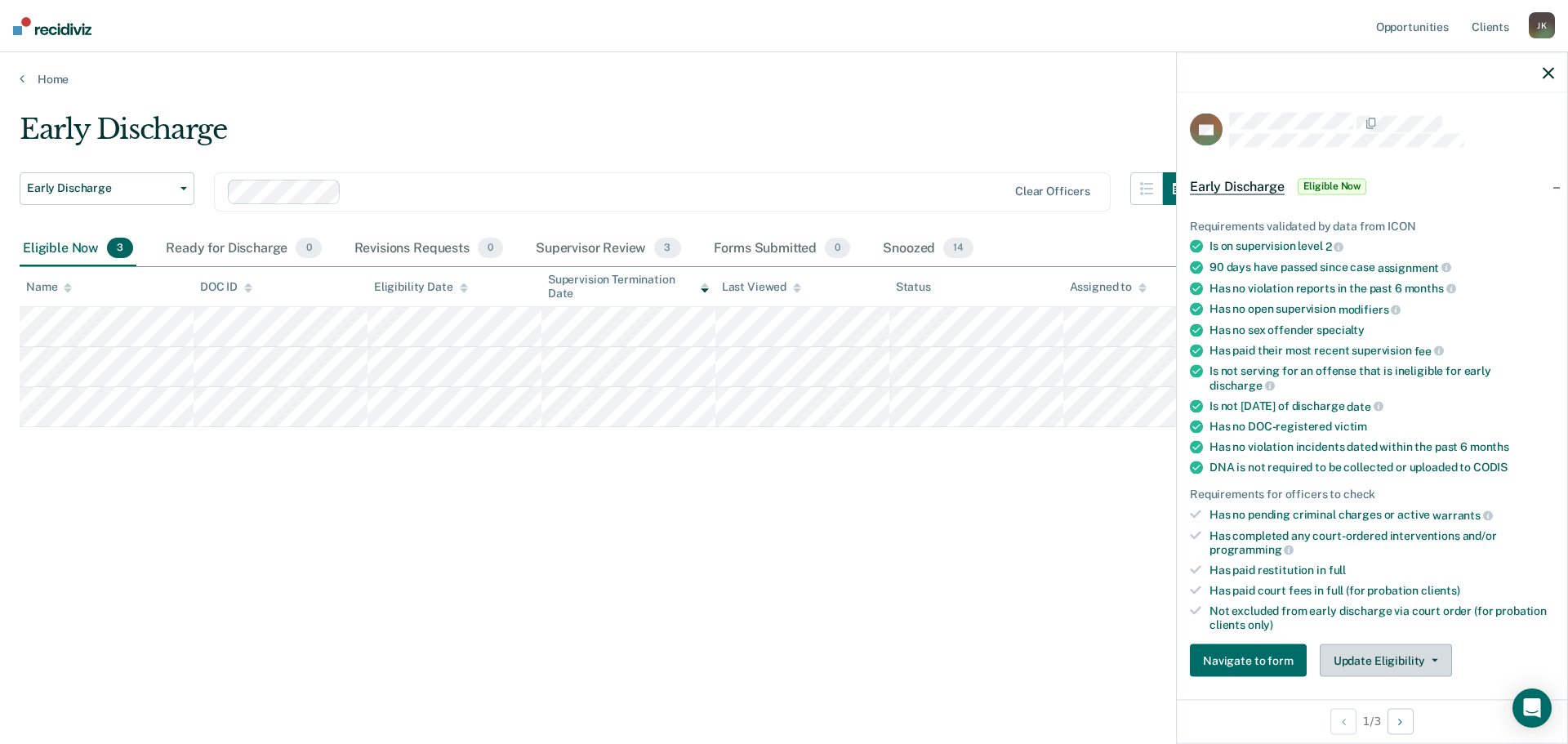
click at [1380, 656] on button "Update Eligibility" at bounding box center [1385, 660] width 132 height 32
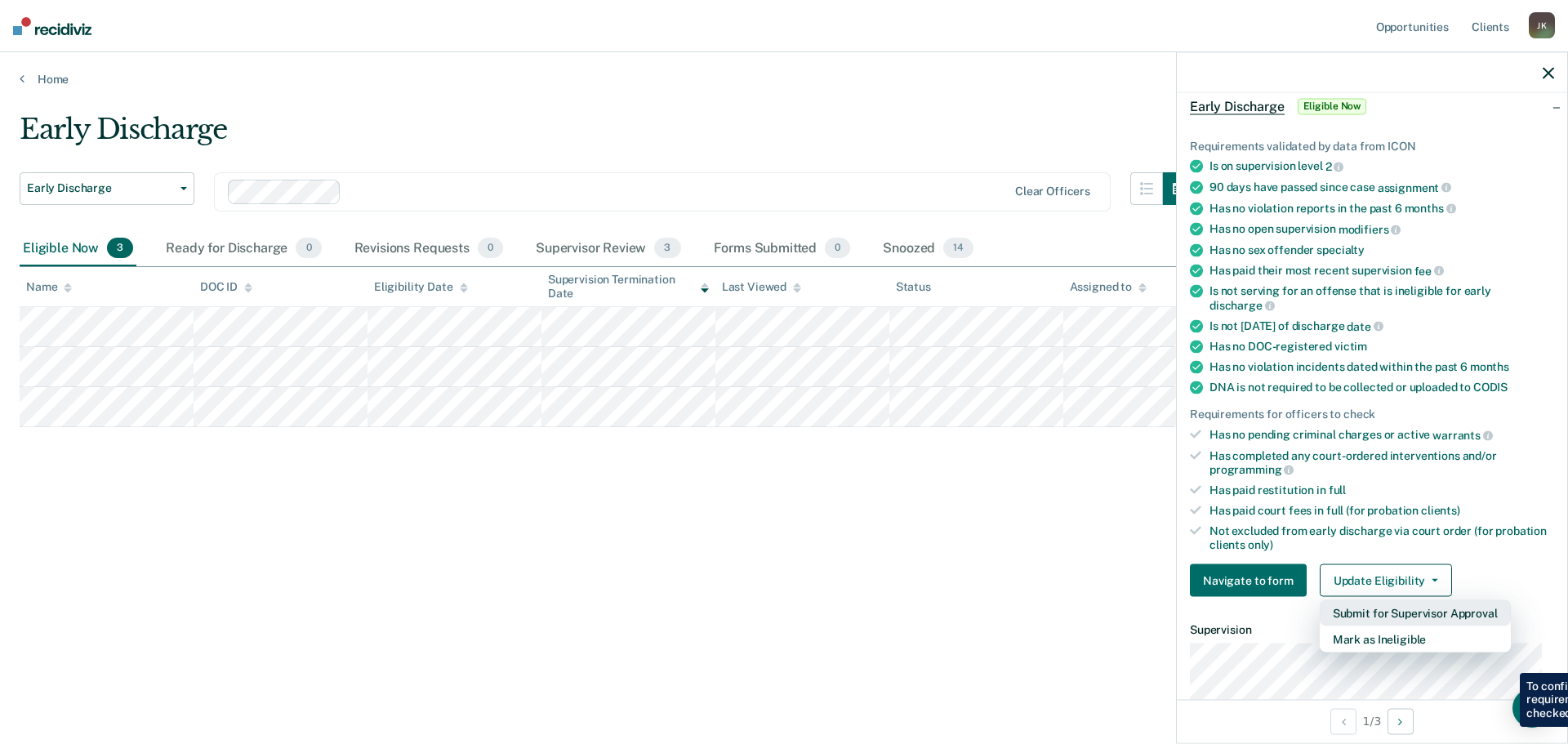
scroll to position [169, 0]
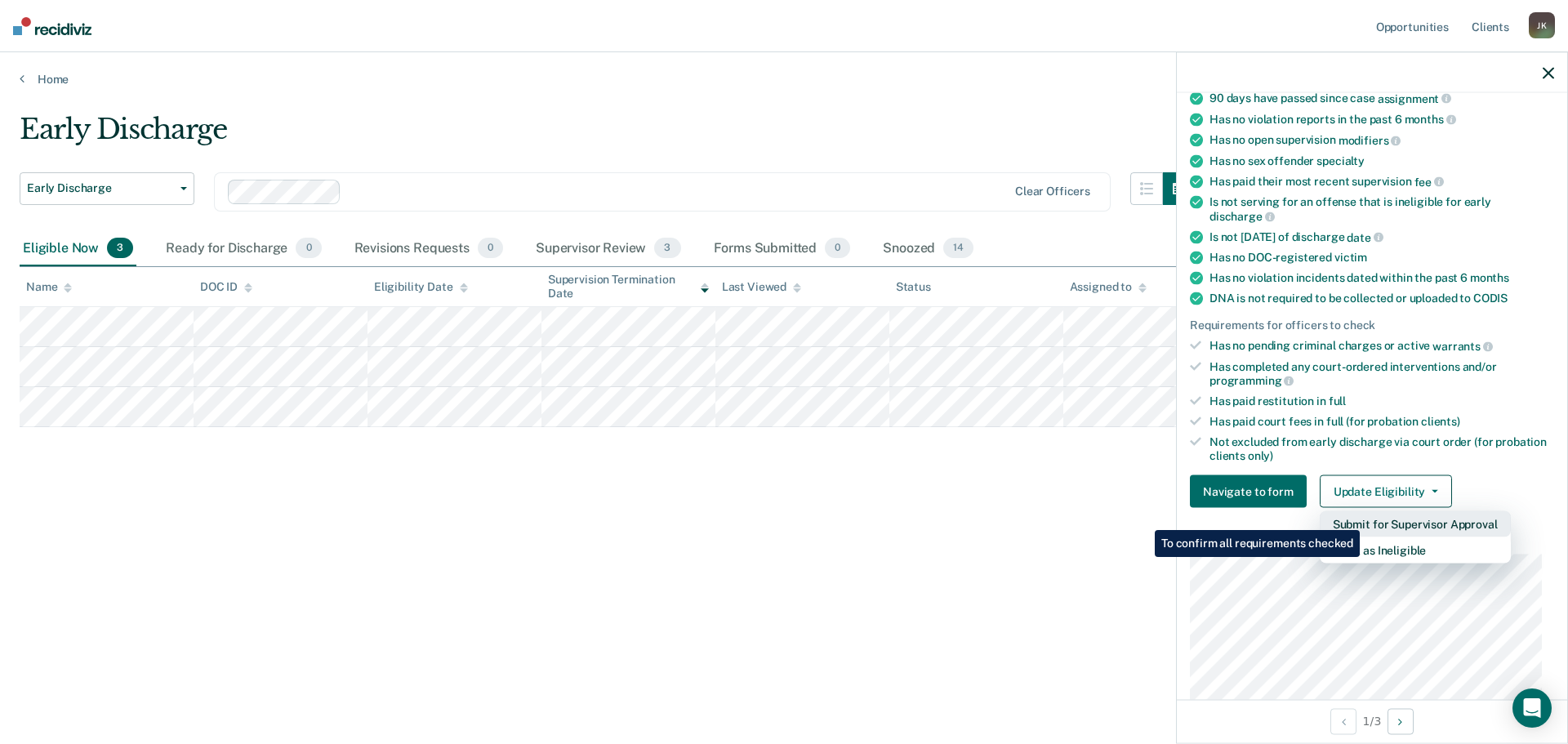
click at [1362, 518] on button "Submit for Supervisor Approval" at bounding box center [1414, 525] width 191 height 27
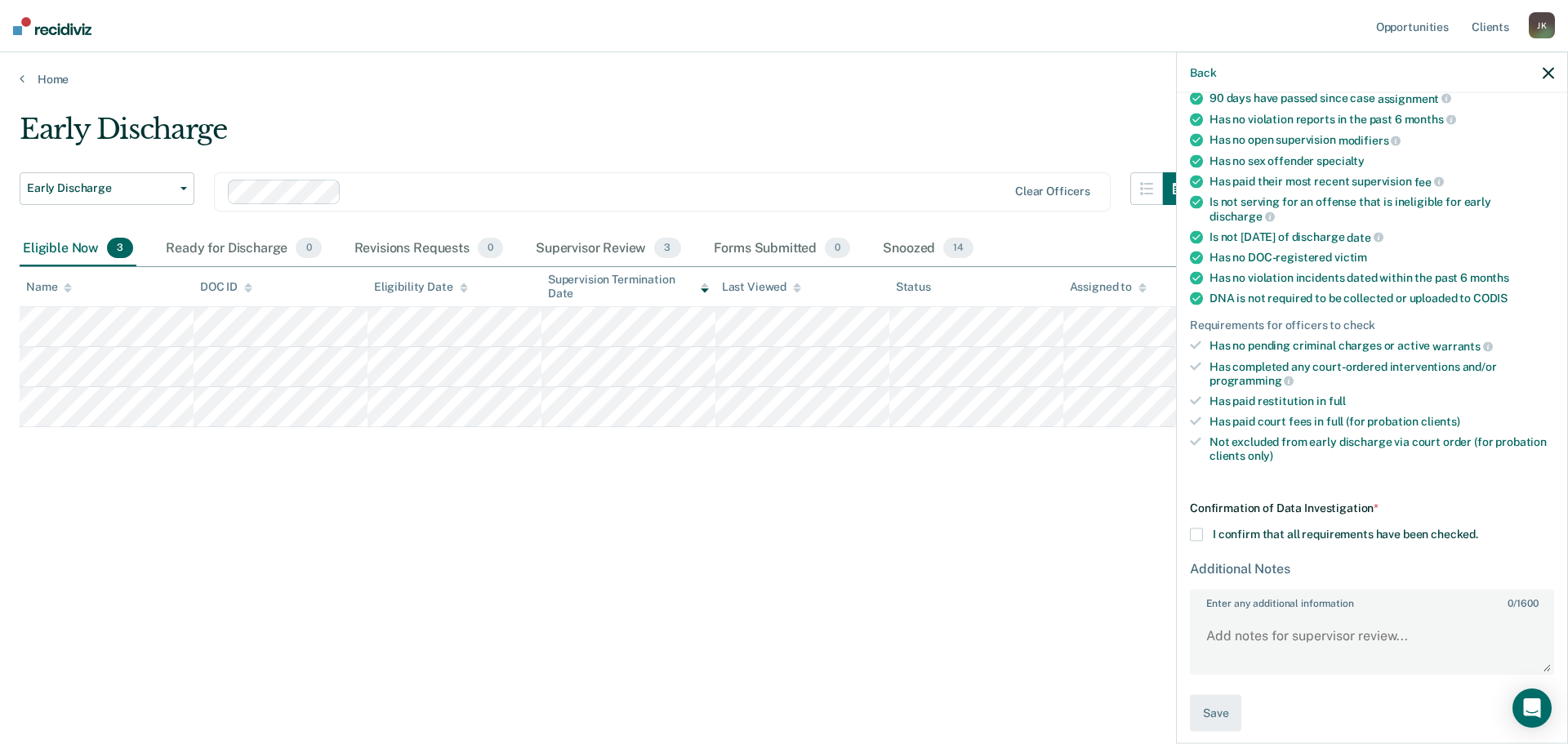
click at [1201, 534] on span at bounding box center [1196, 535] width 13 height 13
click at [1478, 529] on input "I confirm that all requirements have been checked." at bounding box center [1478, 529] width 0 height 0
click at [1210, 705] on button "Save" at bounding box center [1215, 714] width 51 height 37
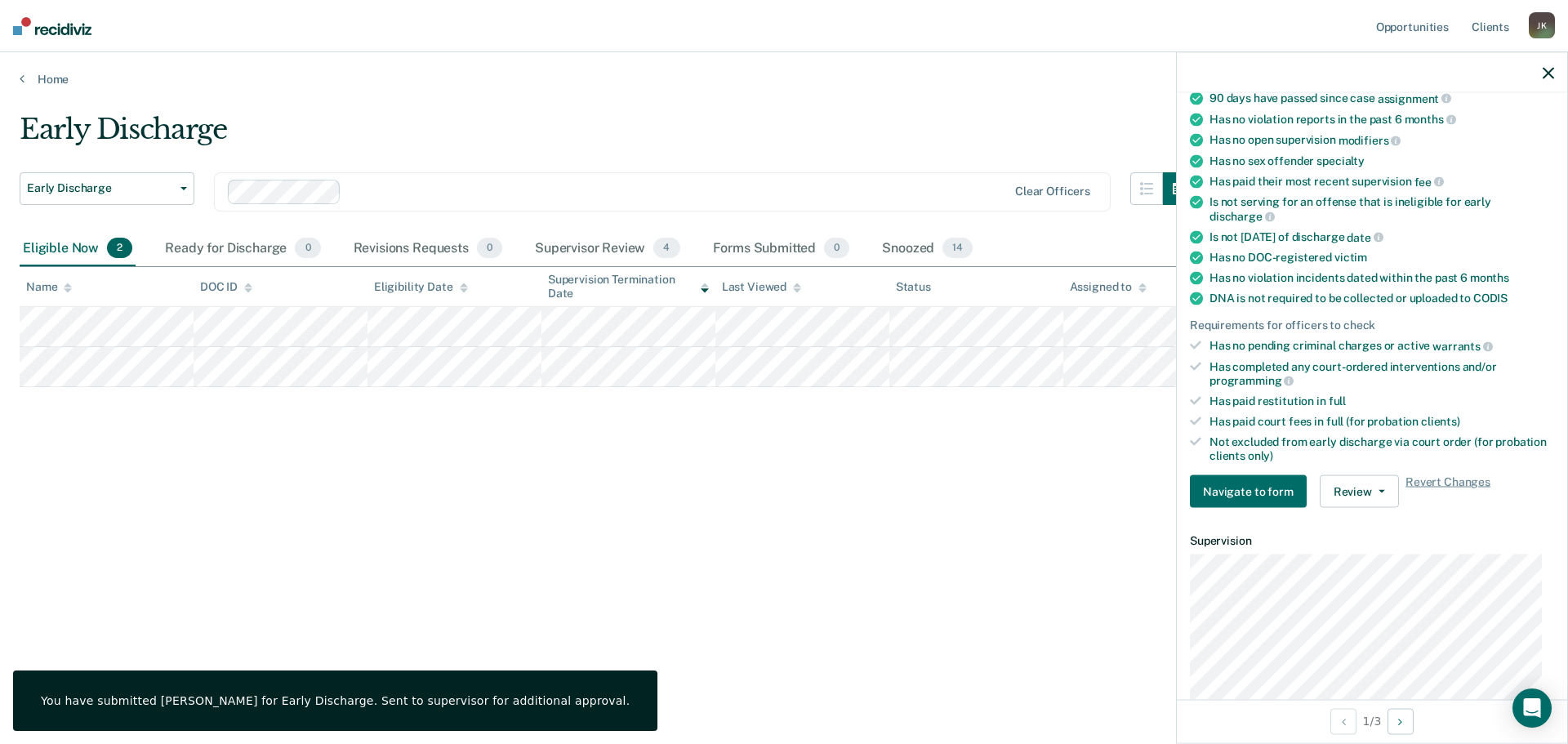
click at [701, 573] on div "Early Discharge Early Discharge Early Discharge Clear officers Eligible Now 2 R…" at bounding box center [784, 367] width 1529 height 509
click at [1548, 69] on icon "button" at bounding box center [1548, 73] width 11 height 11
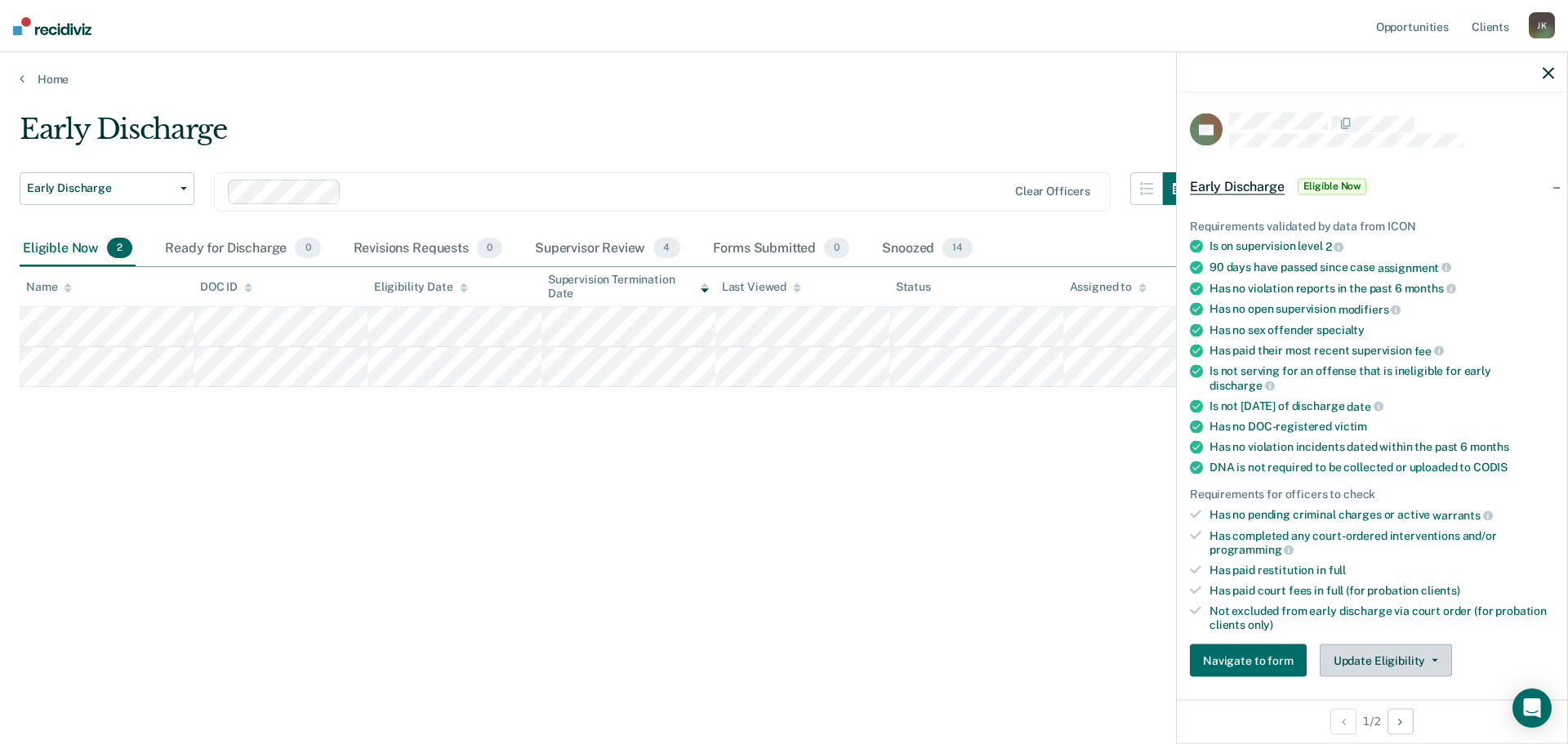
click at [1361, 662] on button "Update Eligibility" at bounding box center [1385, 660] width 132 height 32
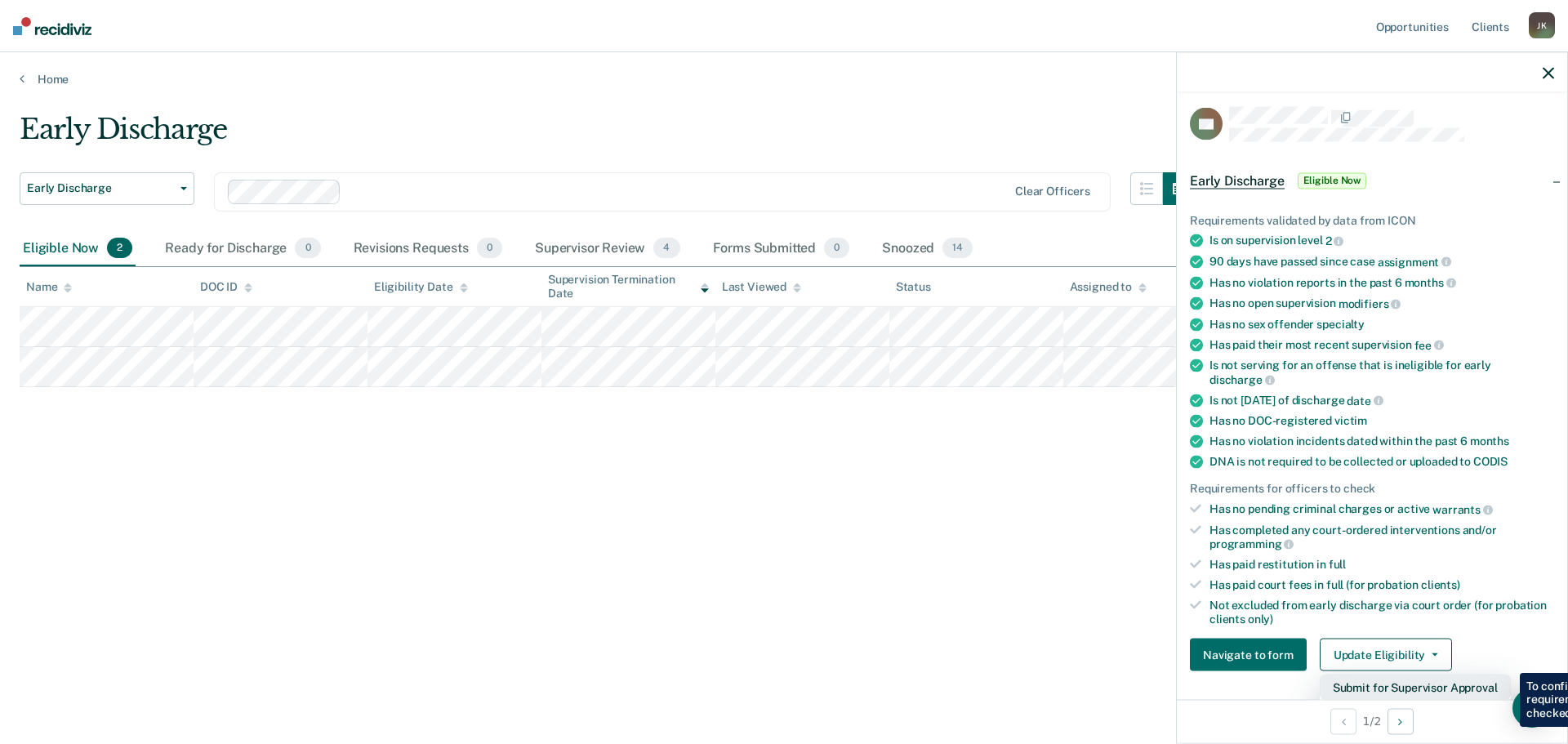
scroll to position [87, 0]
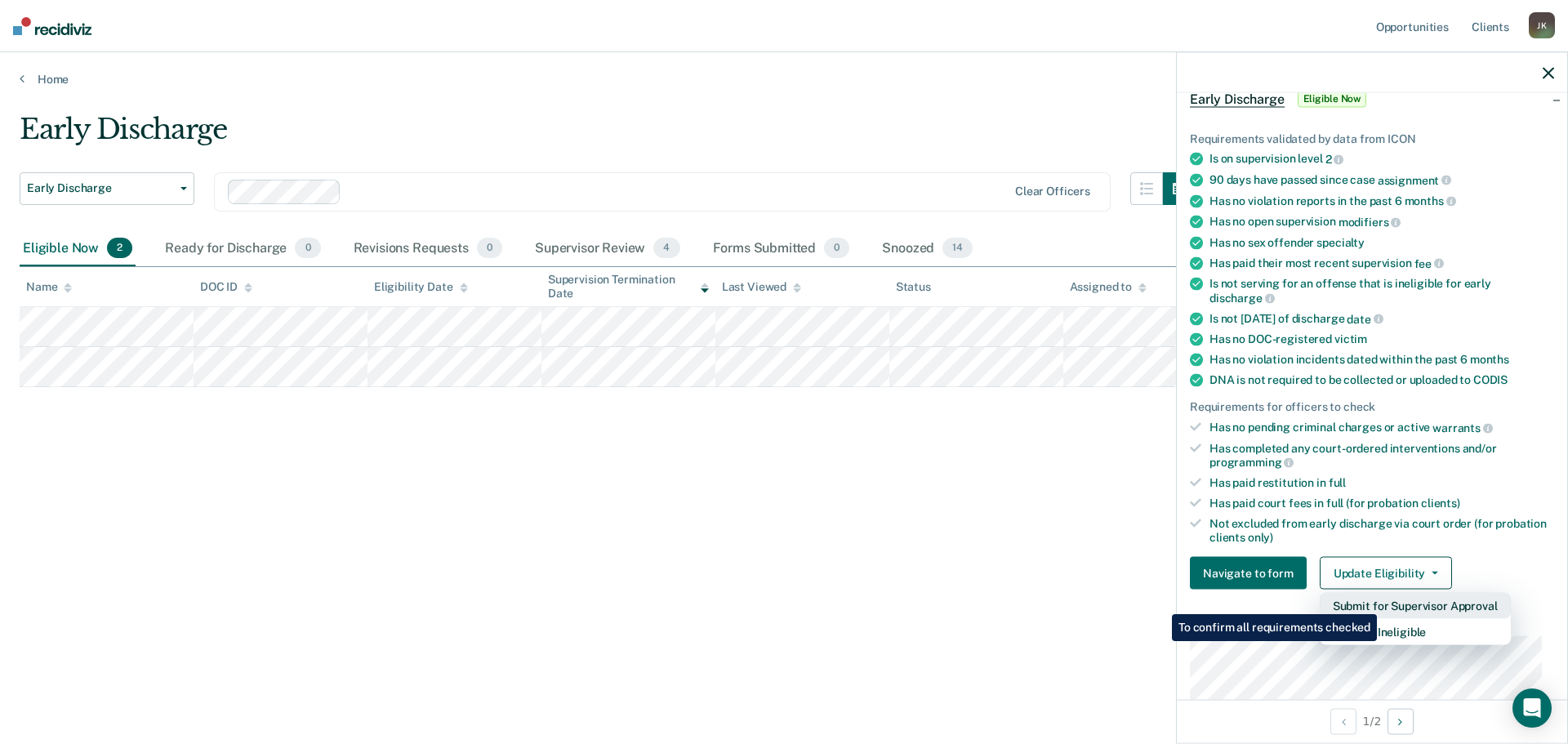
click at [1379, 602] on button "Submit for Supervisor Approval" at bounding box center [1414, 606] width 191 height 27
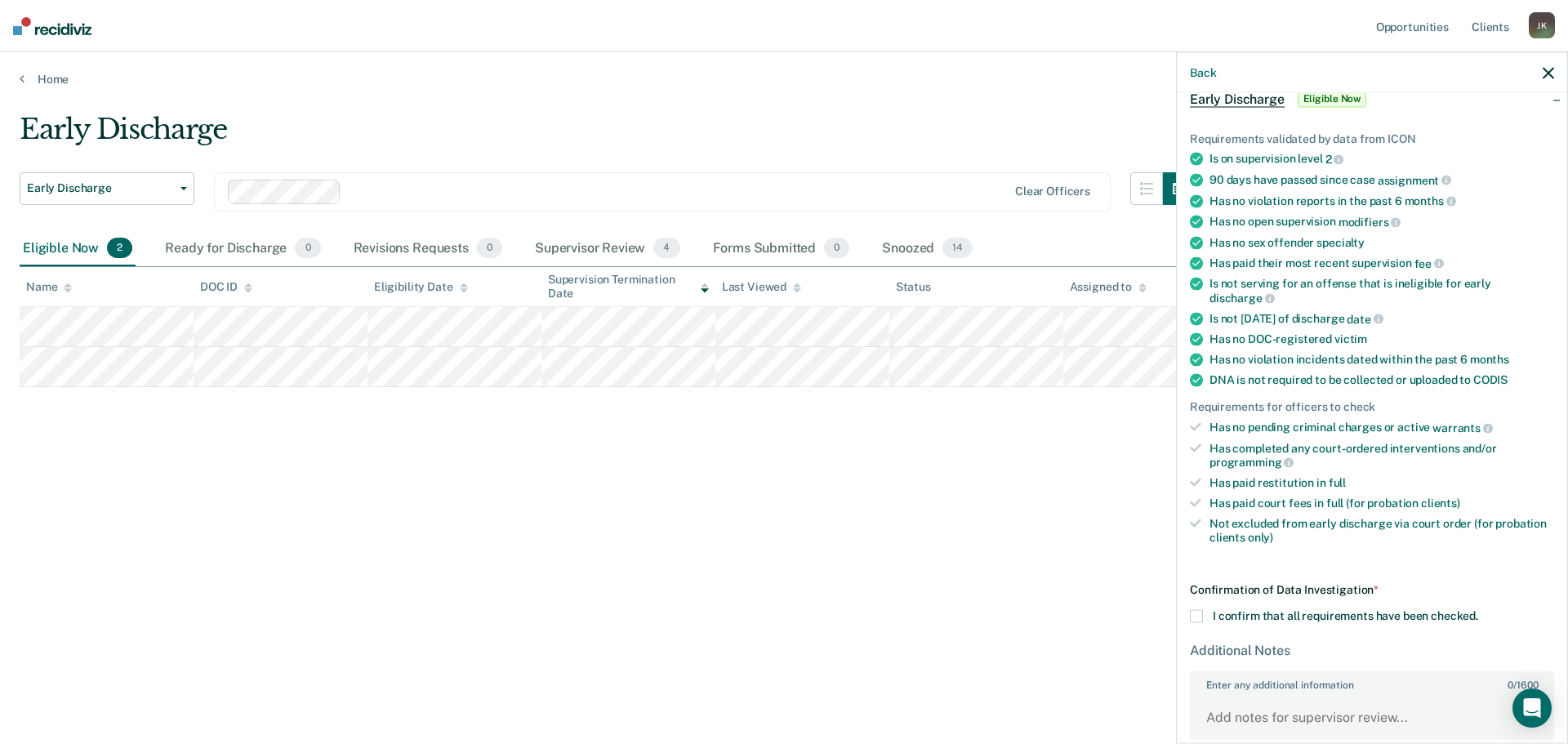
click at [1201, 615] on span at bounding box center [1196, 617] width 13 height 13
click at [1478, 610] on input "I confirm that all requirements have been checked." at bounding box center [1478, 610] width 0 height 0
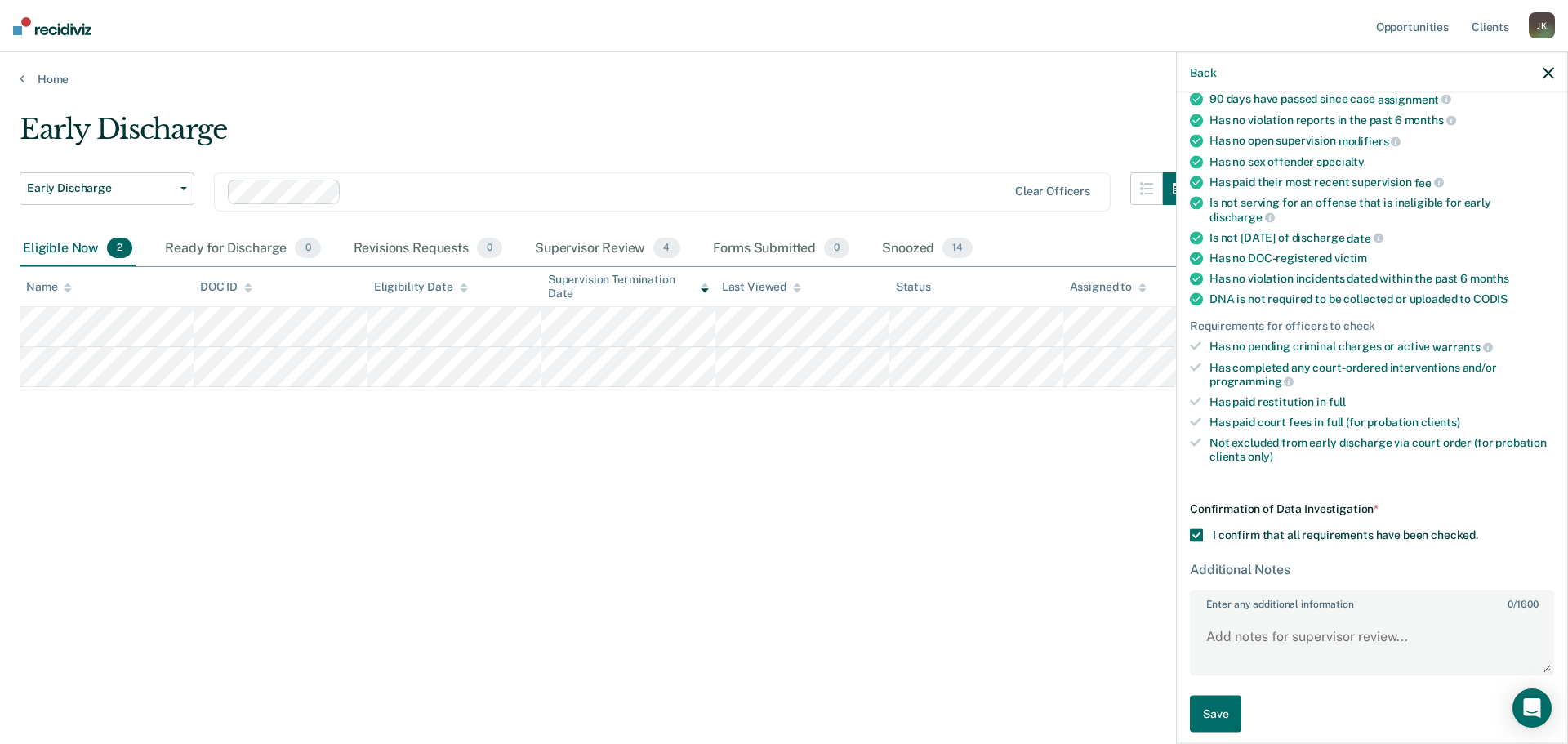
scroll to position [178, 0]
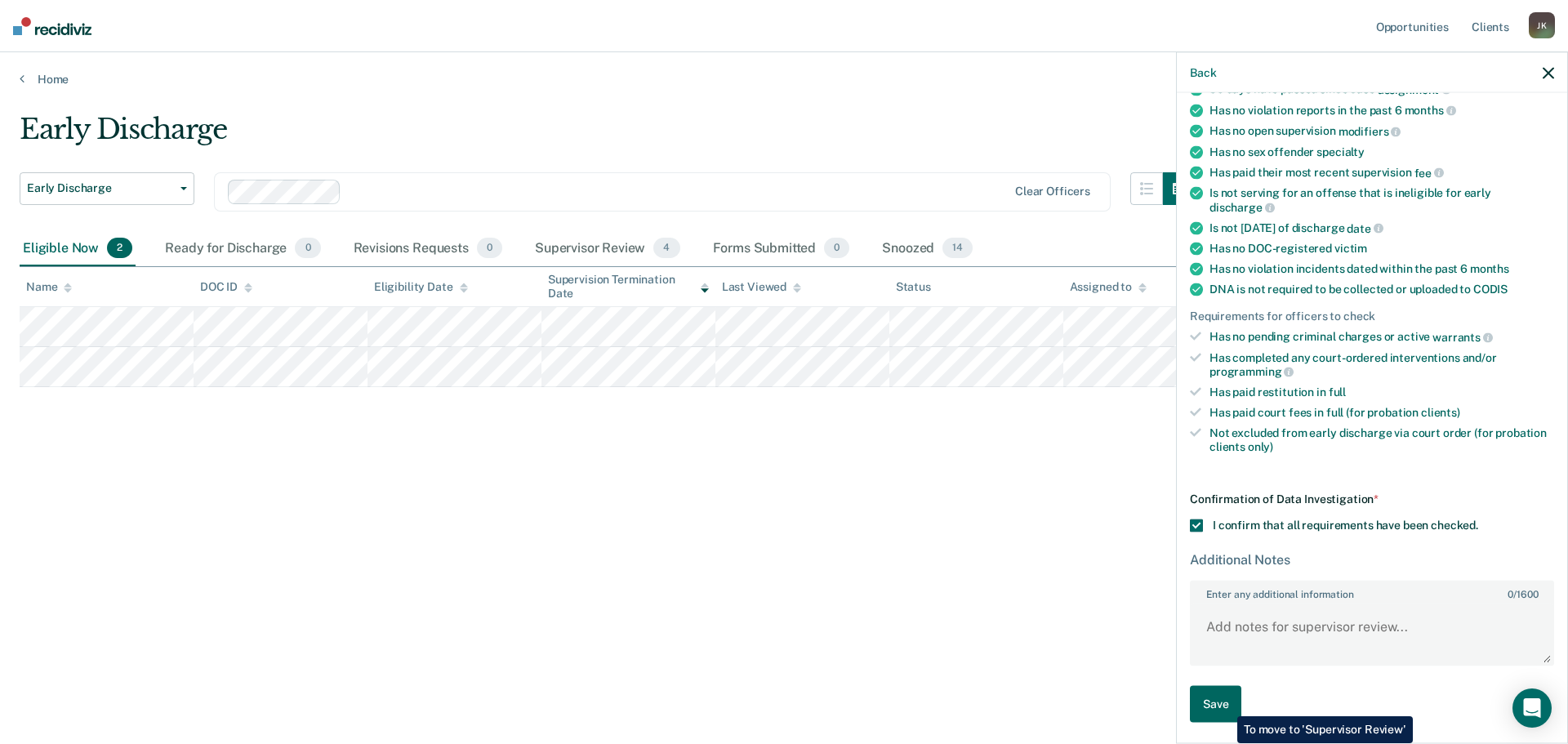
click at [1225, 704] on button "Save" at bounding box center [1215, 704] width 51 height 37
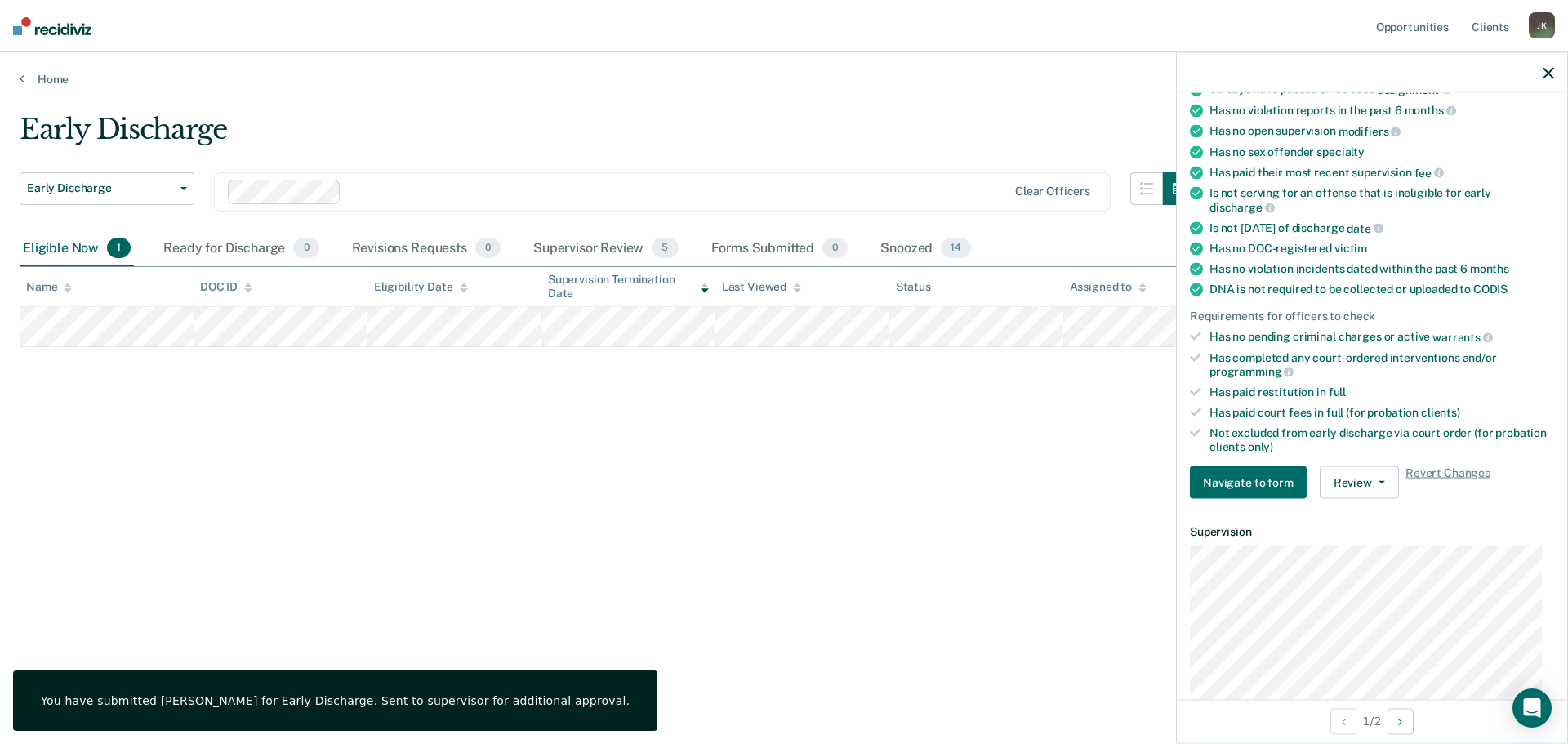
click at [1545, 80] on div at bounding box center [1373, 72] width 391 height 41
click at [1551, 77] on icon "button" at bounding box center [1548, 73] width 11 height 11
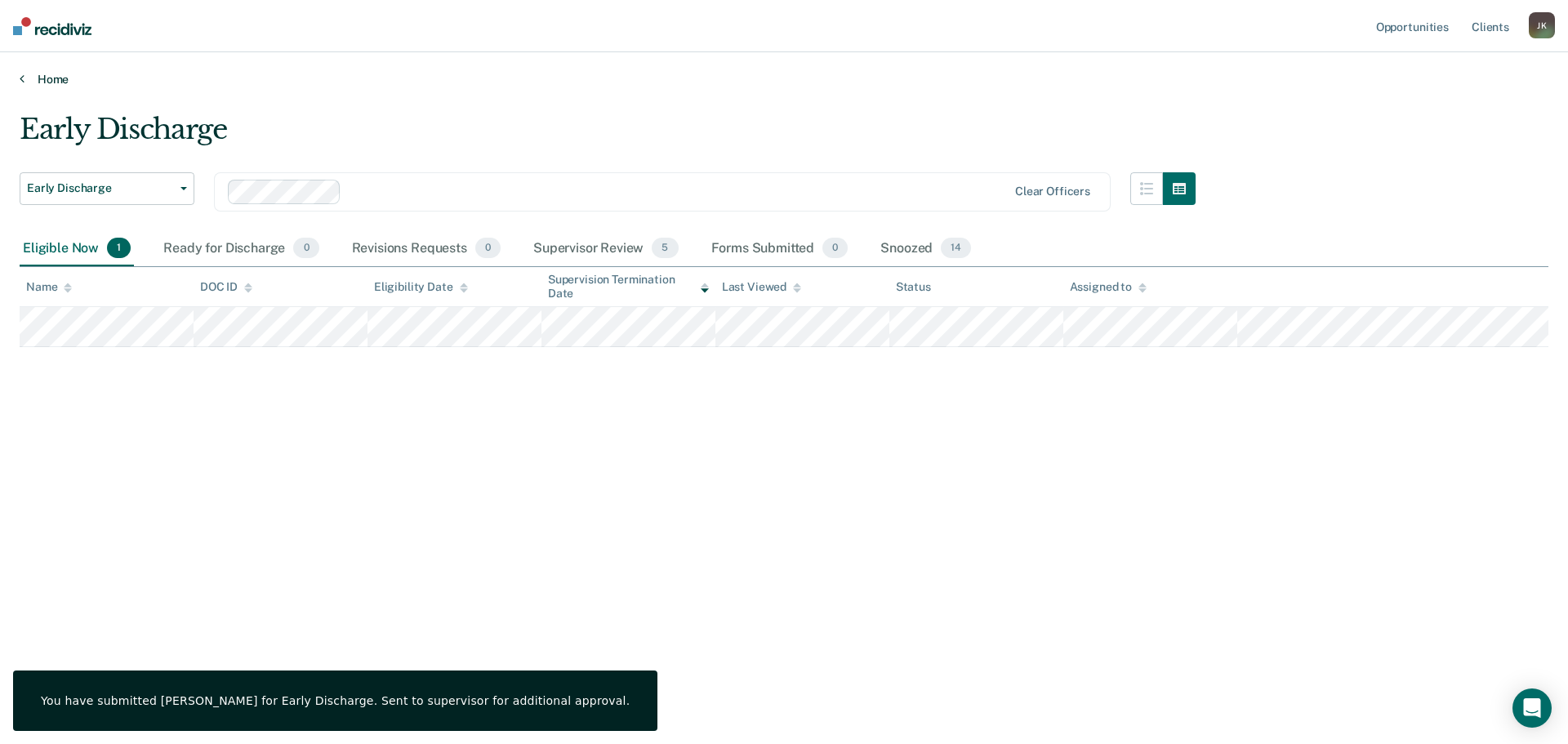
click at [719, 74] on link "Home" at bounding box center [784, 79] width 1529 height 14
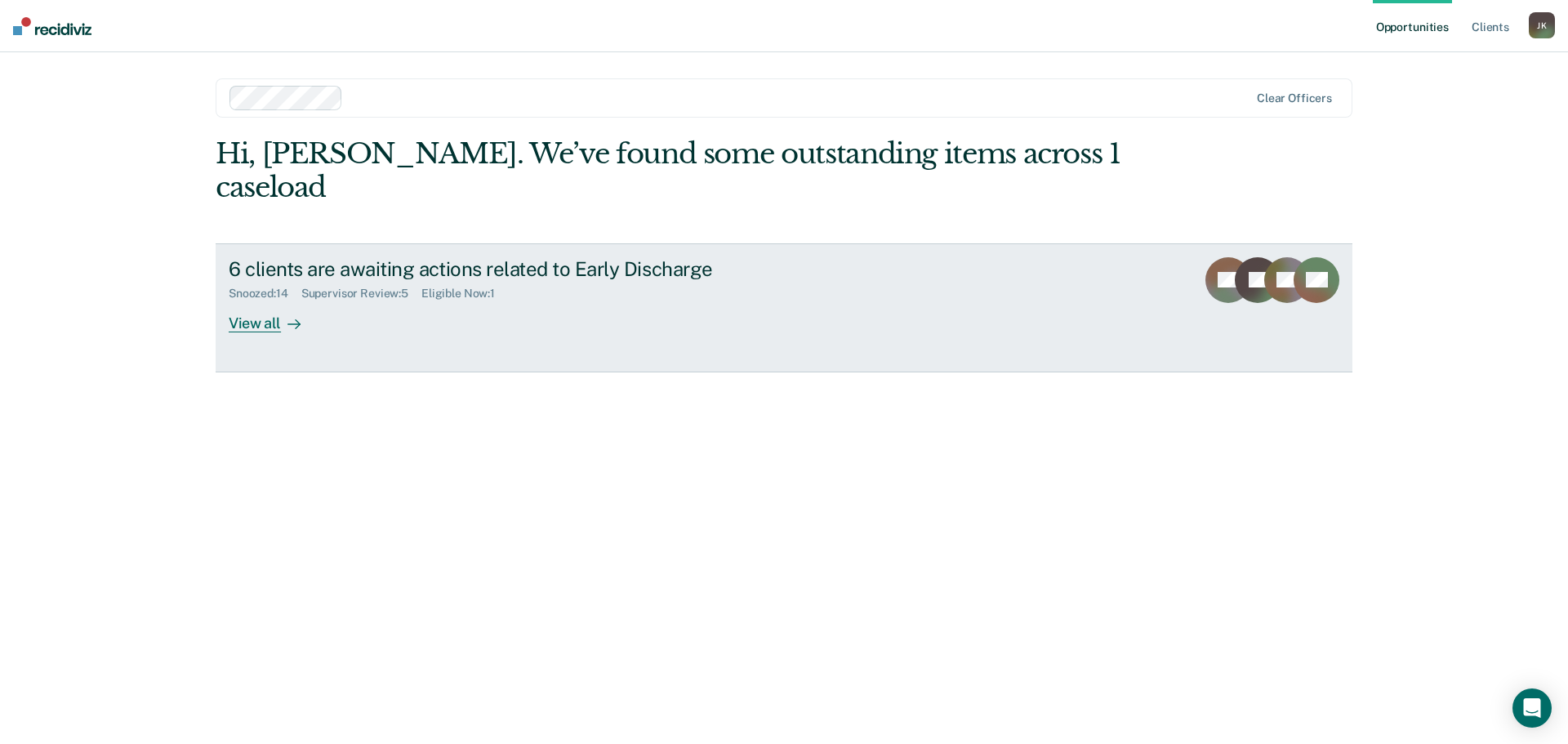
click at [289, 318] on icon at bounding box center [294, 325] width 13 height 13
